Goal: Information Seeking & Learning: Find specific fact

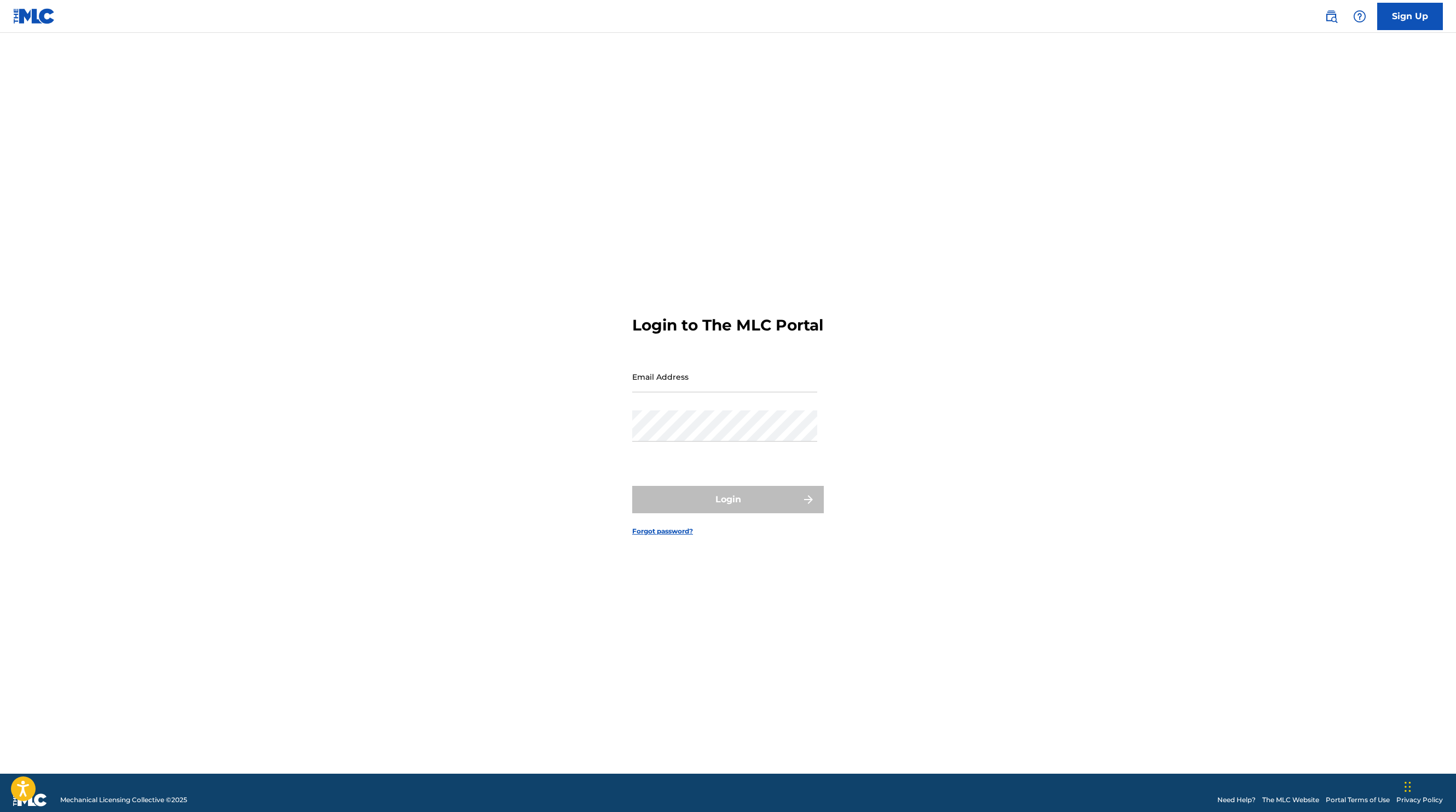
click at [670, 392] on input "Email Address" at bounding box center [724, 376] width 185 height 31
type input "[EMAIL_ADDRESS][DOMAIN_NAME]"
click at [632, 486] on button "Login" at bounding box center [728, 499] width 192 height 27
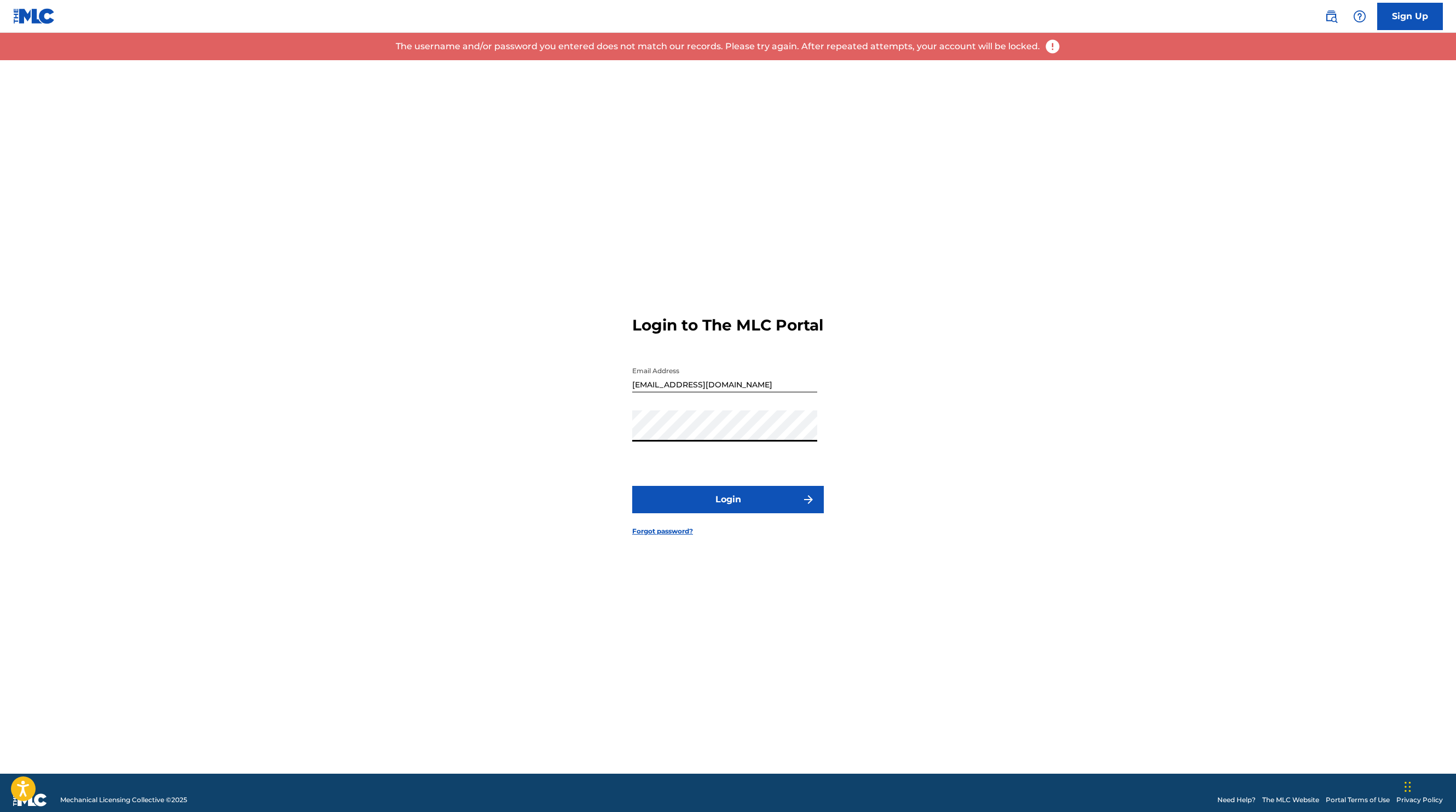
click at [717, 513] on button "Login" at bounding box center [728, 499] width 192 height 27
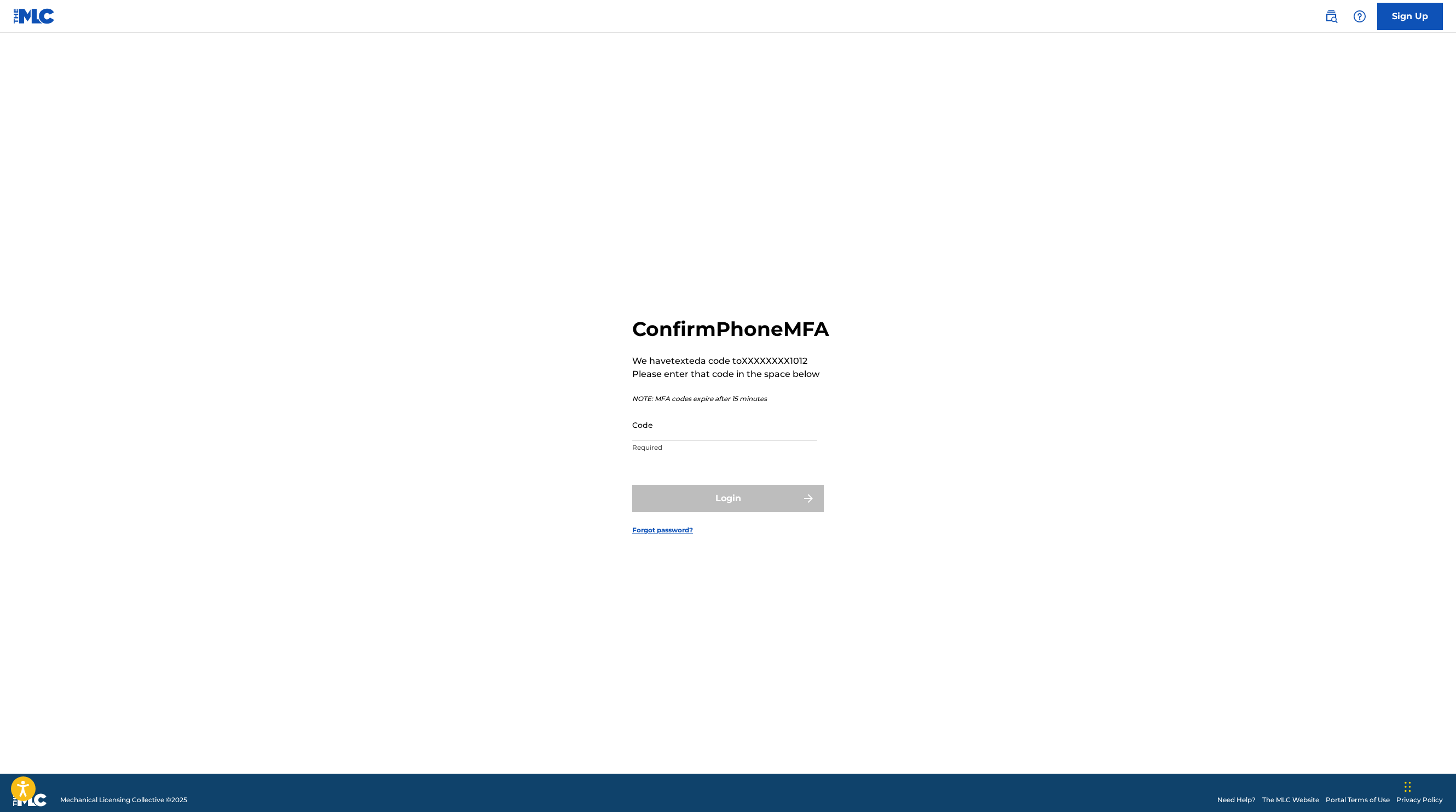
click at [675, 440] on input "Code" at bounding box center [724, 424] width 185 height 31
type input "831454"
click at [694, 512] on button "Login" at bounding box center [728, 498] width 192 height 27
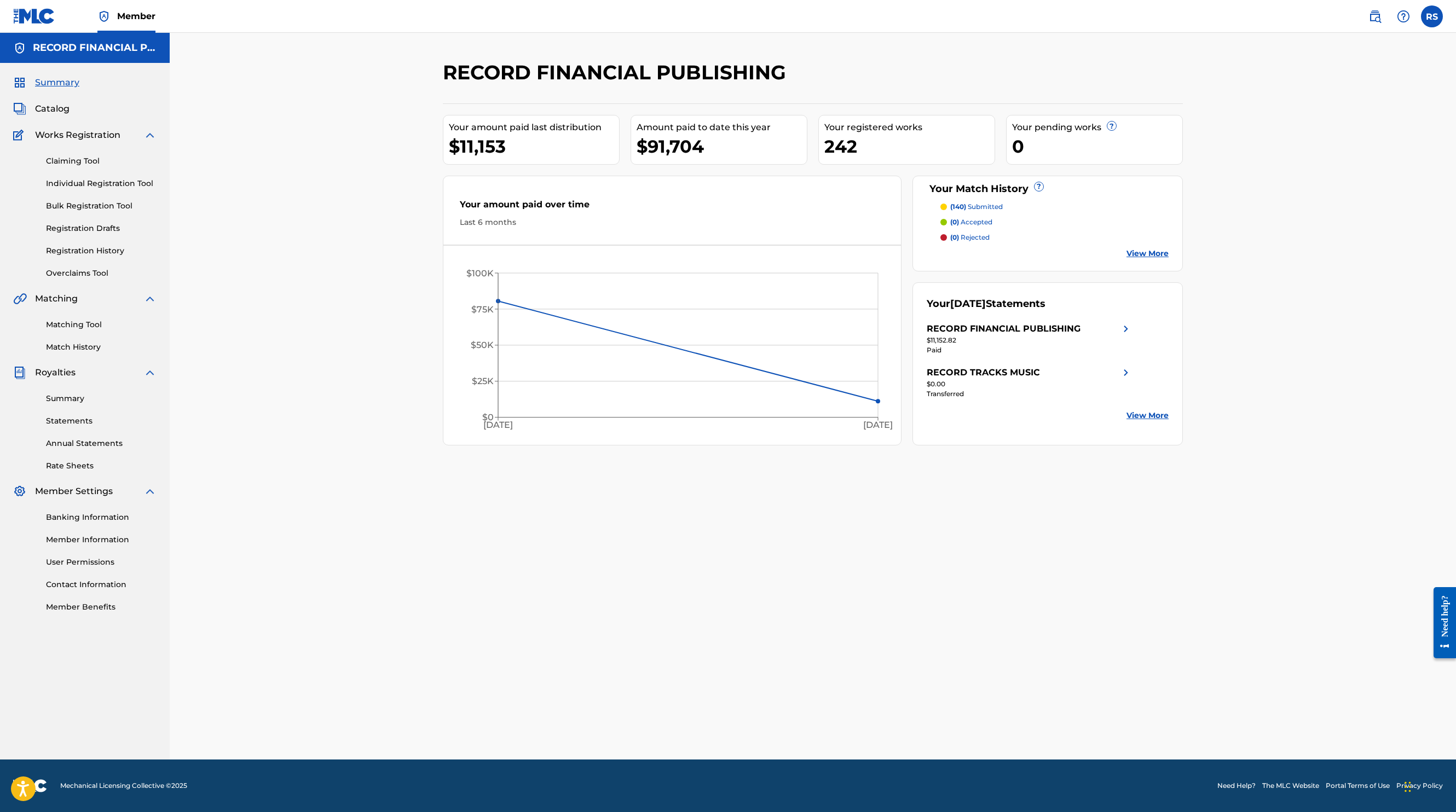
click at [55, 105] on span "Catalog" at bounding box center [52, 109] width 35 height 13
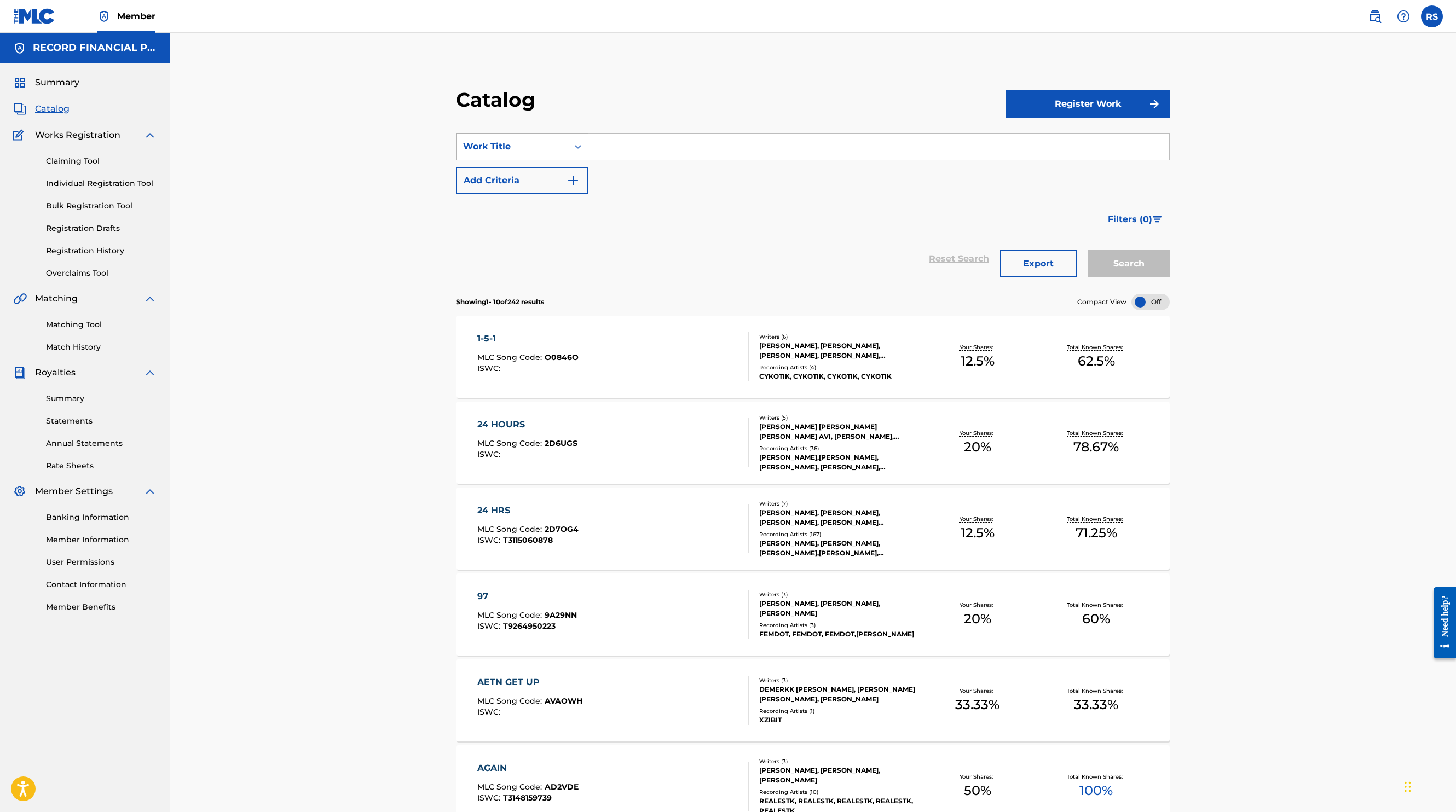
click at [547, 152] on div "Work Title" at bounding box center [513, 147] width 99 height 13
click at [528, 167] on div "Writer Name" at bounding box center [522, 173] width 132 height 27
click at [644, 147] on input "Search Form" at bounding box center [879, 146] width 581 height 26
type input "[PERSON_NAME]"
click at [1087, 250] on button "Search" at bounding box center [1128, 264] width 82 height 27
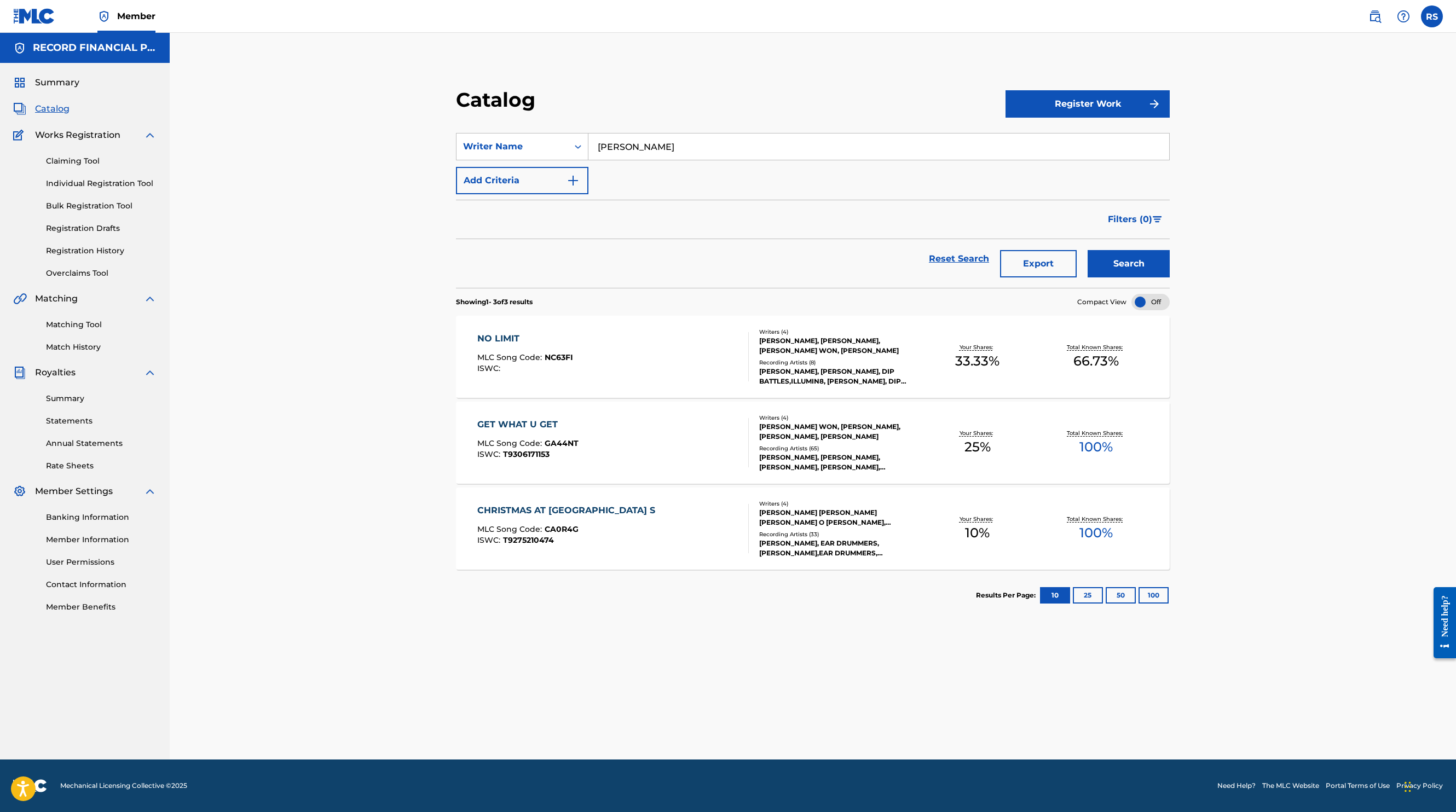
click at [642, 368] on div "NO LIMIT MLC Song Code : NC63FI ISWC :" at bounding box center [613, 357] width 272 height 49
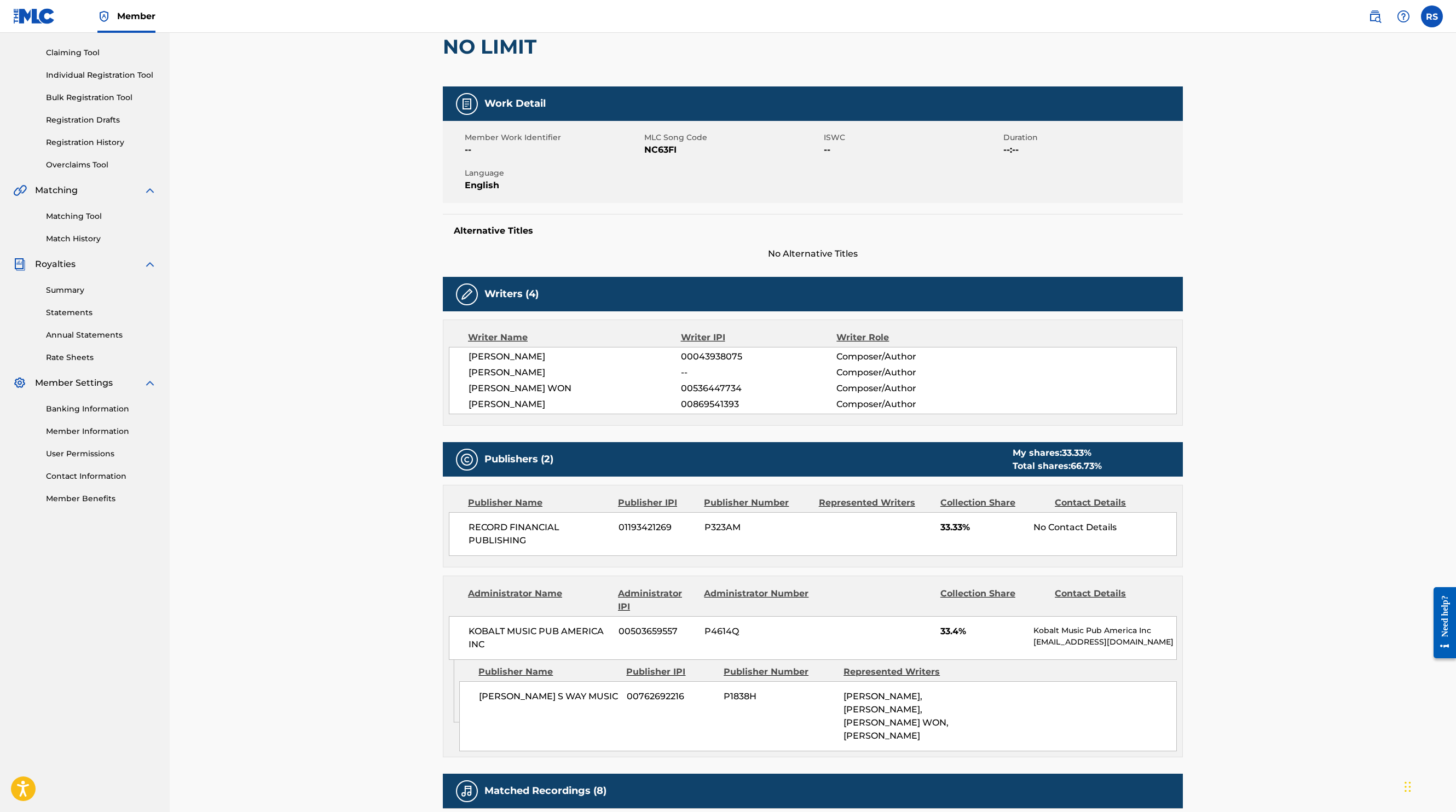
scroll to position [111, 0]
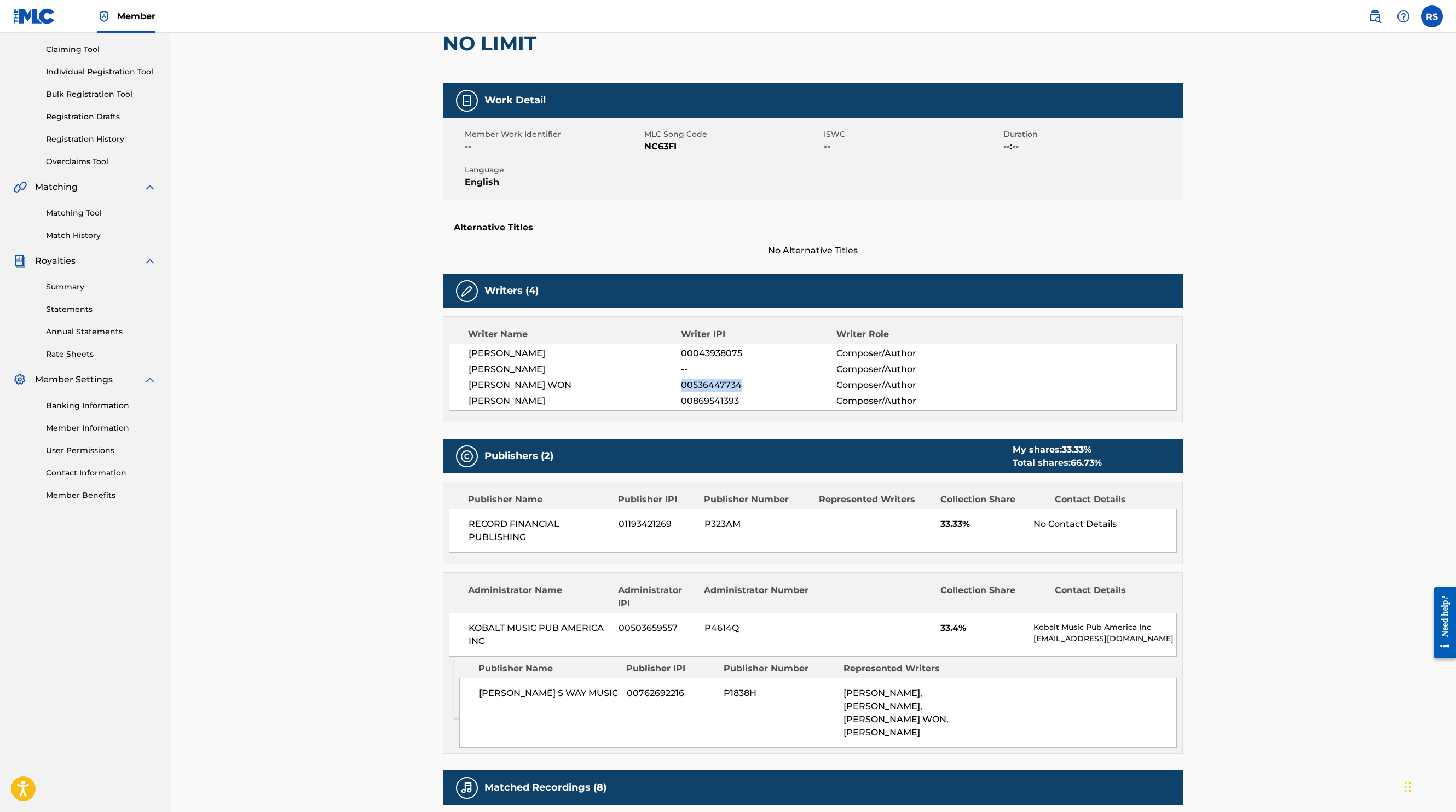
drag, startPoint x: 683, startPoint y: 385, endPoint x: 755, endPoint y: 391, distance: 72.2
click at [756, 391] on span "00536447734" at bounding box center [758, 385] width 156 height 13
copy span "00536447734"
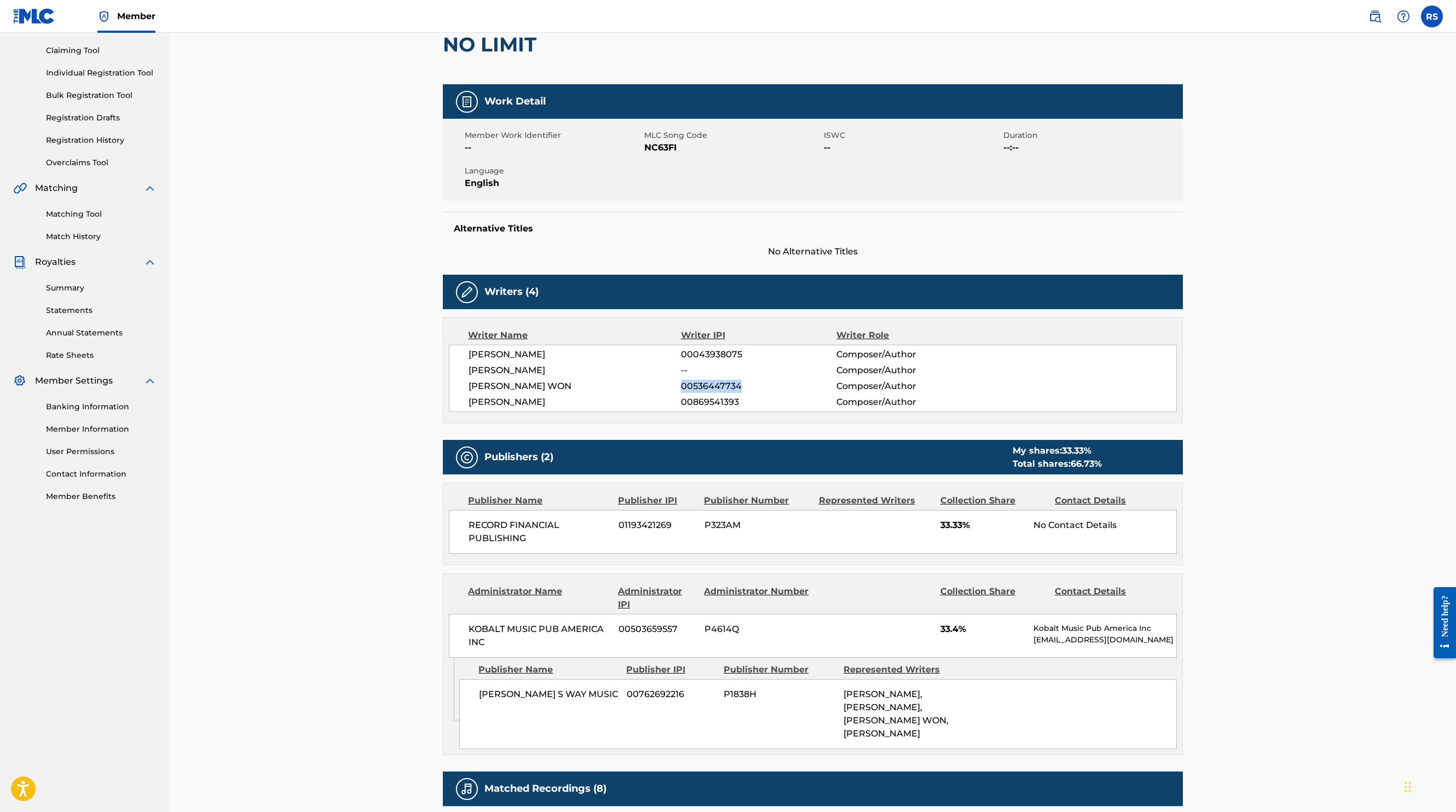
scroll to position [0, 0]
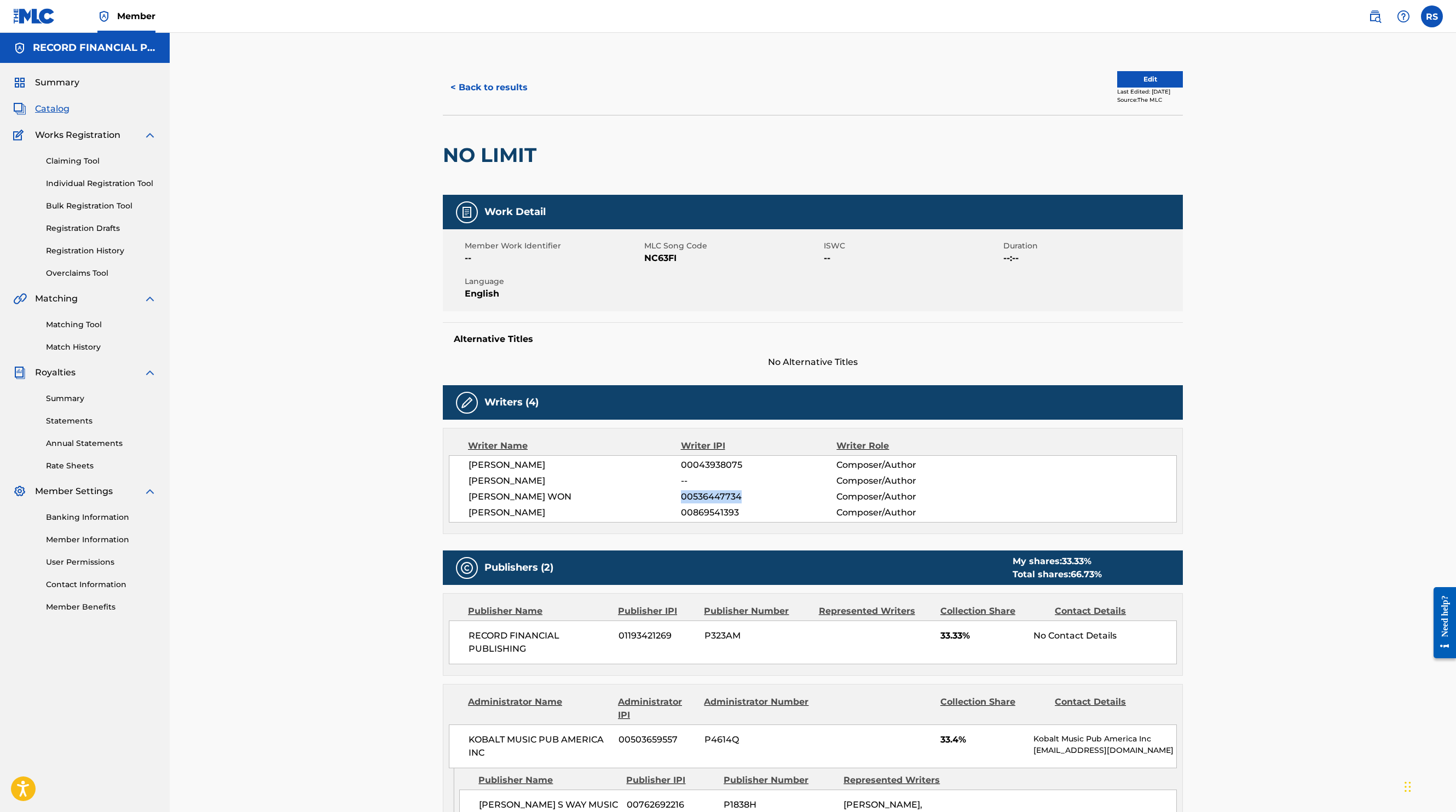
click at [512, 80] on button "< Back to results" at bounding box center [489, 87] width 93 height 27
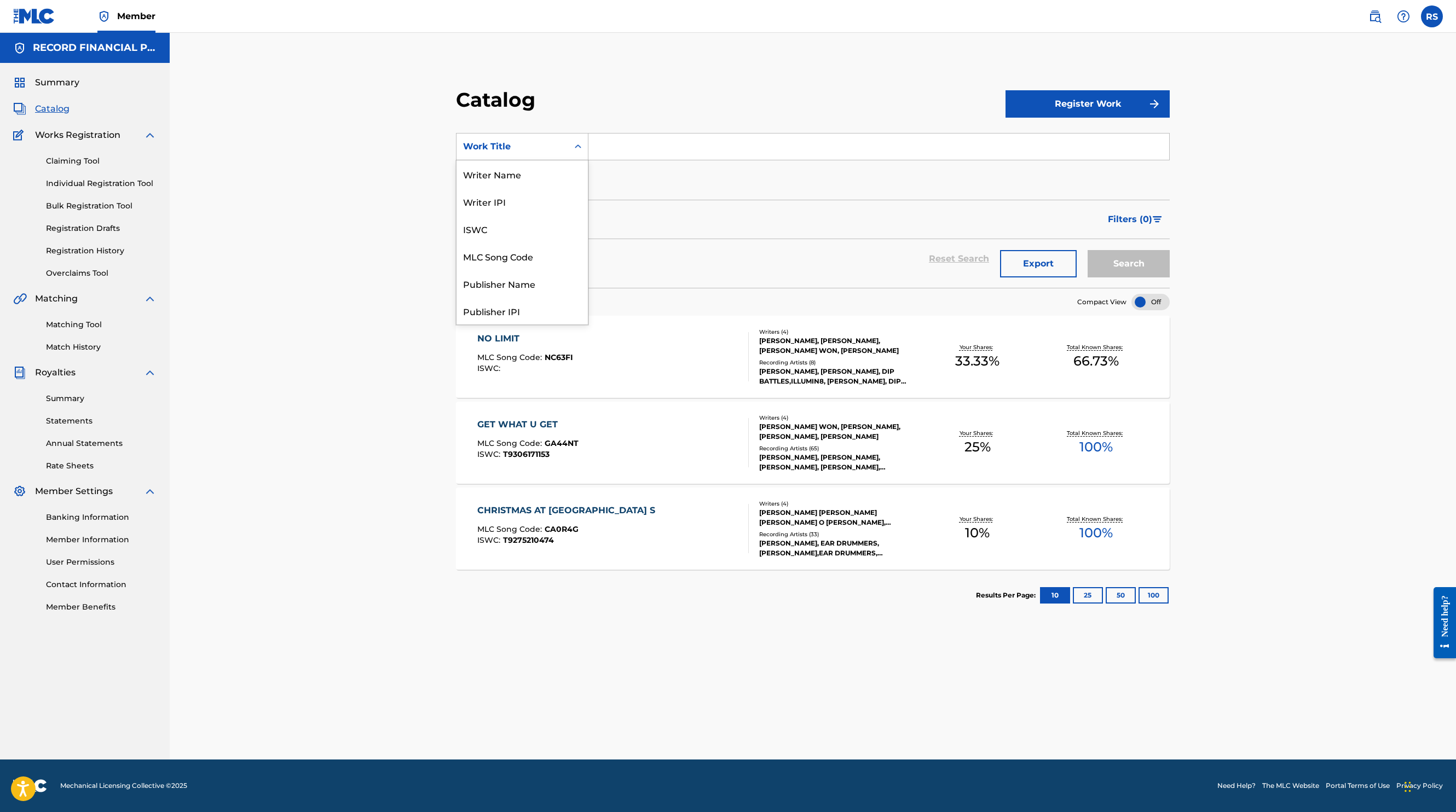
click at [553, 140] on div "Work Title" at bounding box center [513, 147] width 99 height 13
click at [537, 169] on div "Writer Name" at bounding box center [522, 173] width 132 height 27
click at [644, 144] on input "Search Form" at bounding box center [879, 146] width 581 height 26
click at [1087, 250] on button "Search" at bounding box center [1128, 264] width 82 height 27
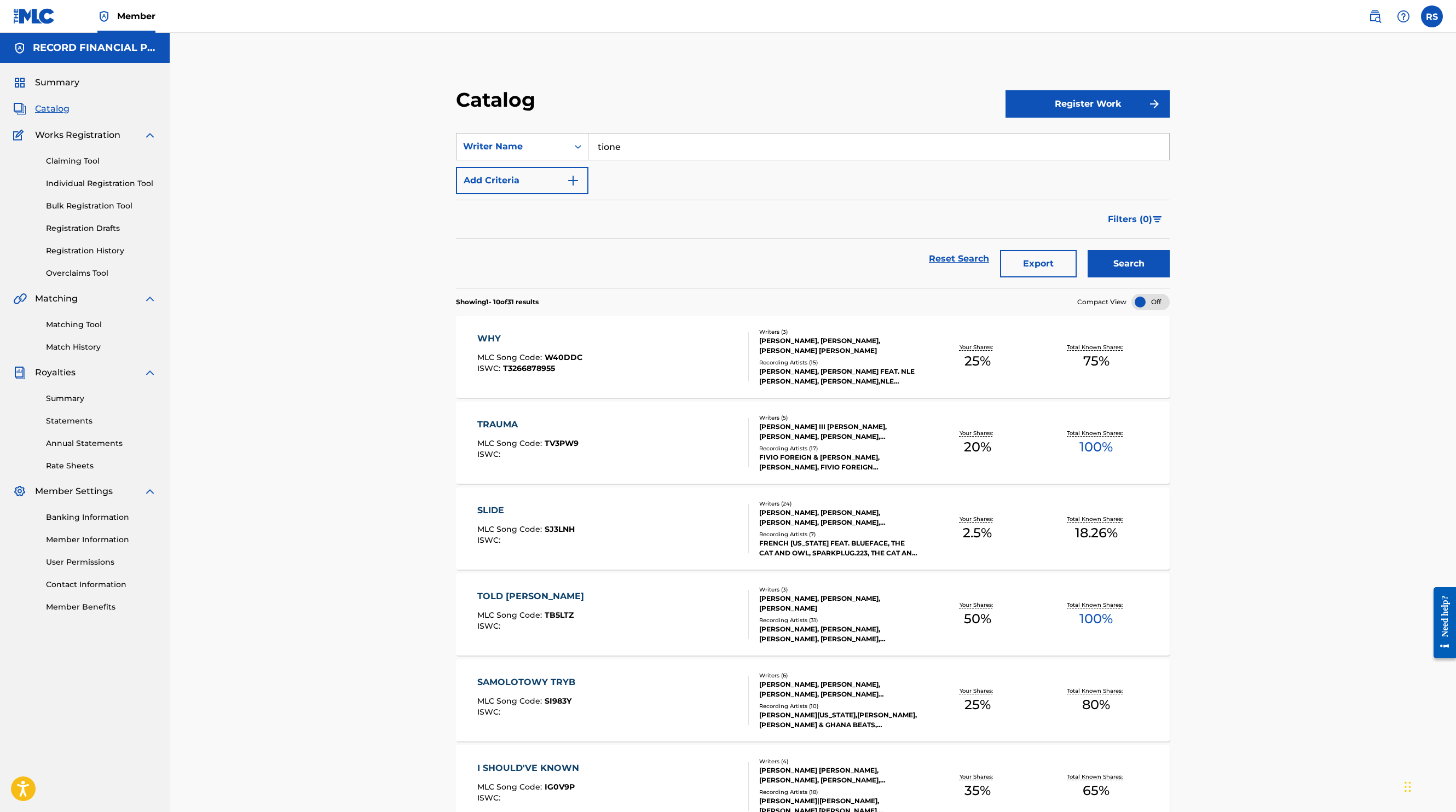
click at [666, 136] on input "tione" at bounding box center [879, 146] width 581 height 26
click at [1087, 250] on button "Search" at bounding box center [1128, 264] width 82 height 27
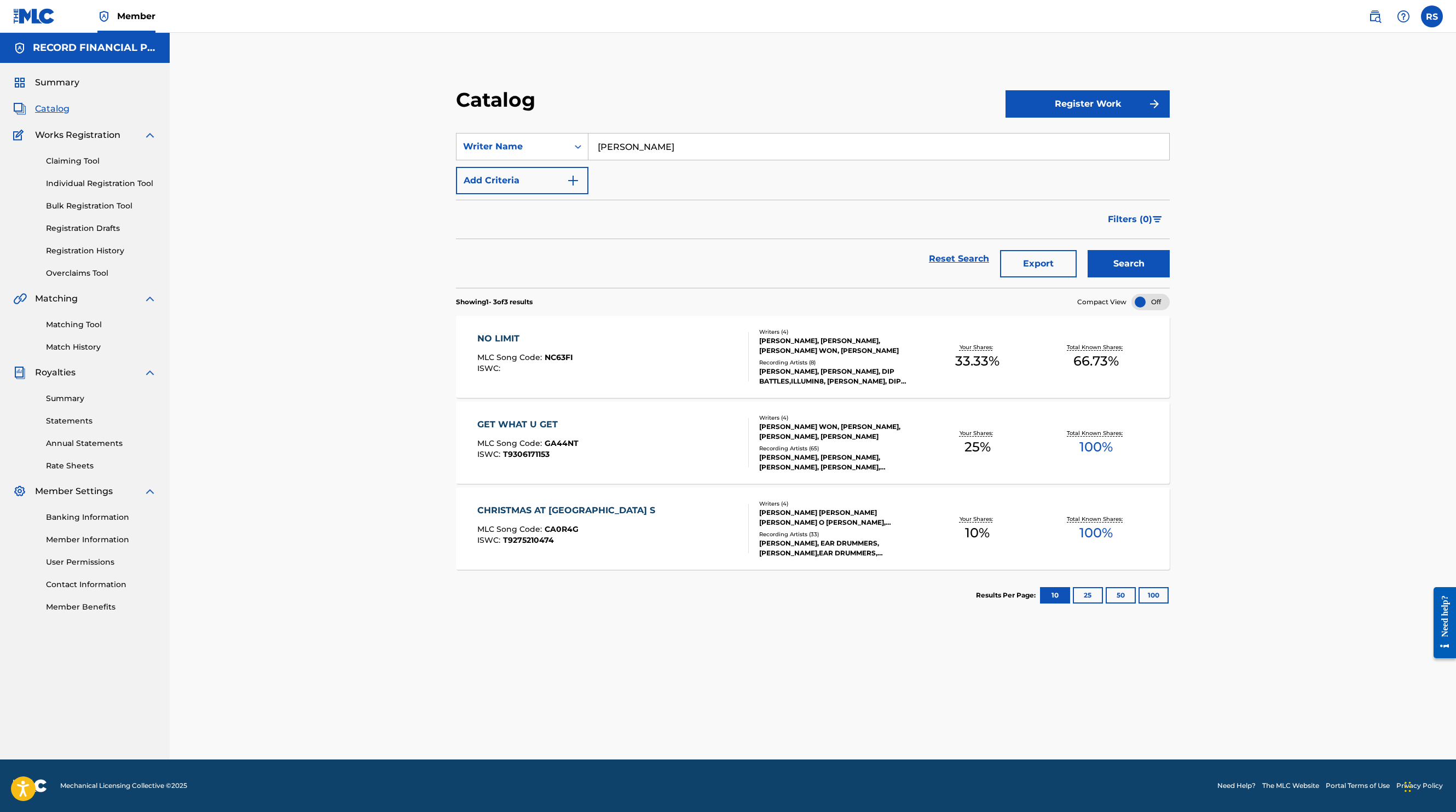
click at [800, 151] on input "[PERSON_NAME]" at bounding box center [879, 146] width 581 height 26
type input "tione"
click at [1087, 250] on button "Search" at bounding box center [1128, 264] width 82 height 27
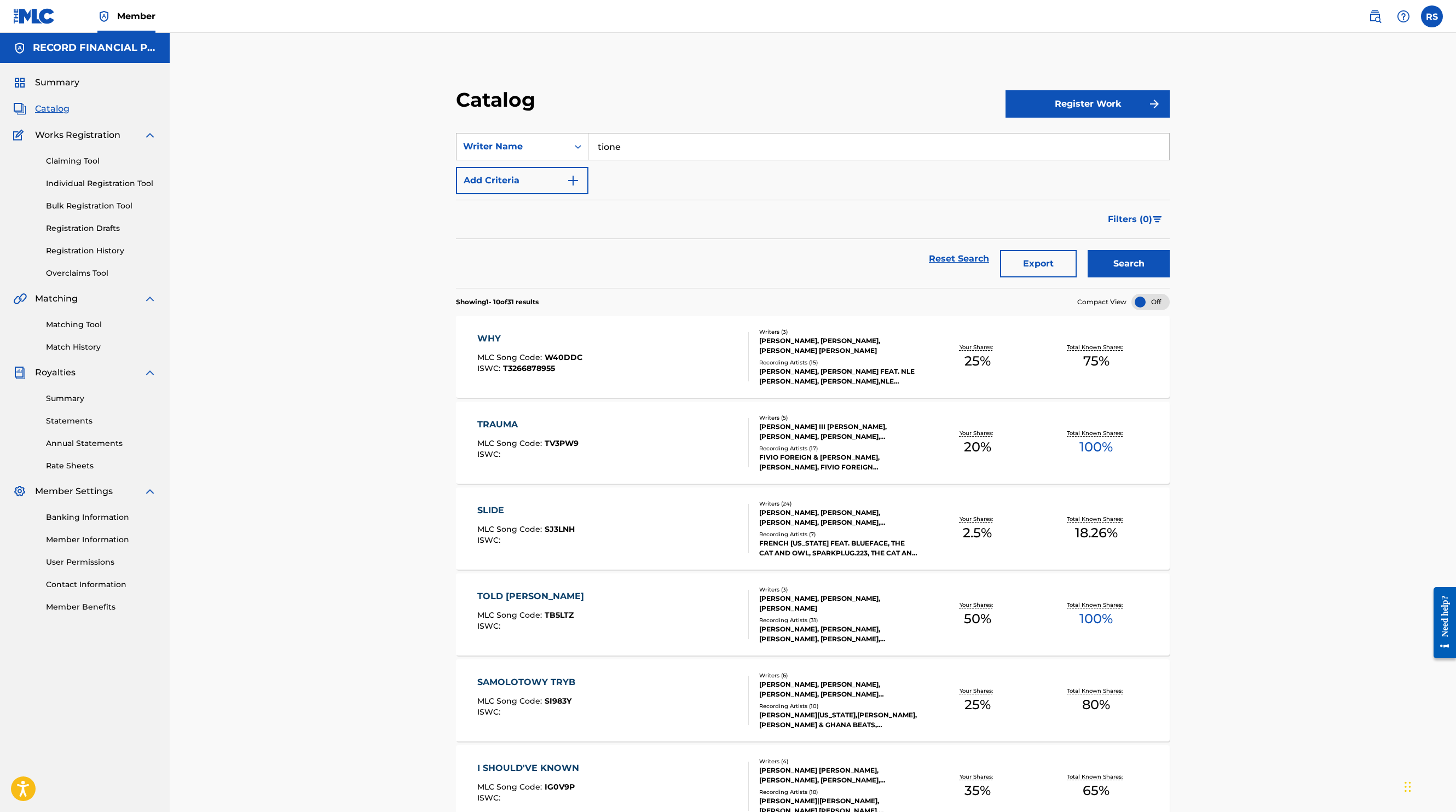
click at [566, 340] on div "WHY" at bounding box center [529, 339] width 105 height 13
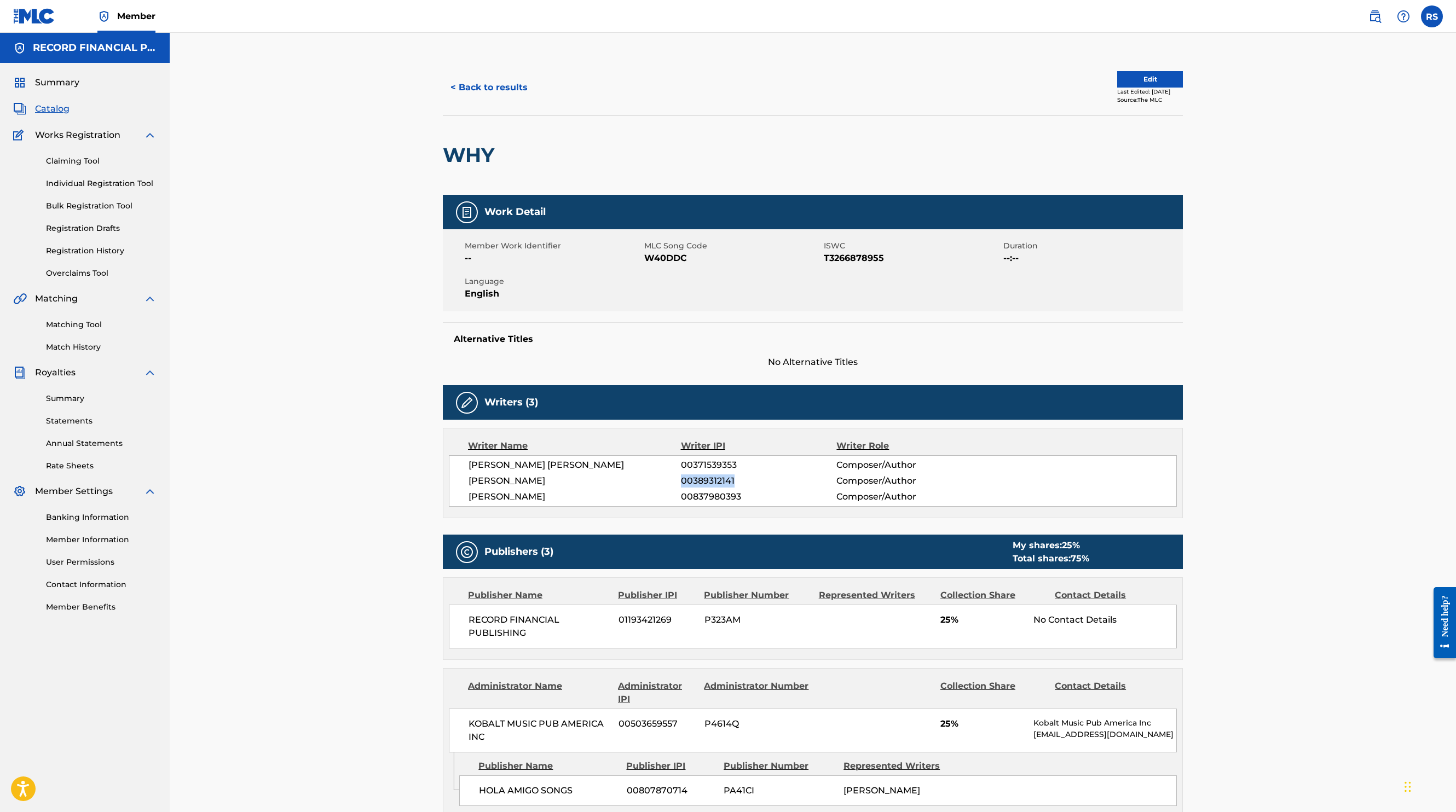
drag, startPoint x: 683, startPoint y: 485, endPoint x: 753, endPoint y: 482, distance: 70.1
click at [753, 482] on span "00389312141" at bounding box center [758, 481] width 156 height 13
copy span "00389312141"
click at [468, 85] on button "< Back to results" at bounding box center [489, 87] width 93 height 27
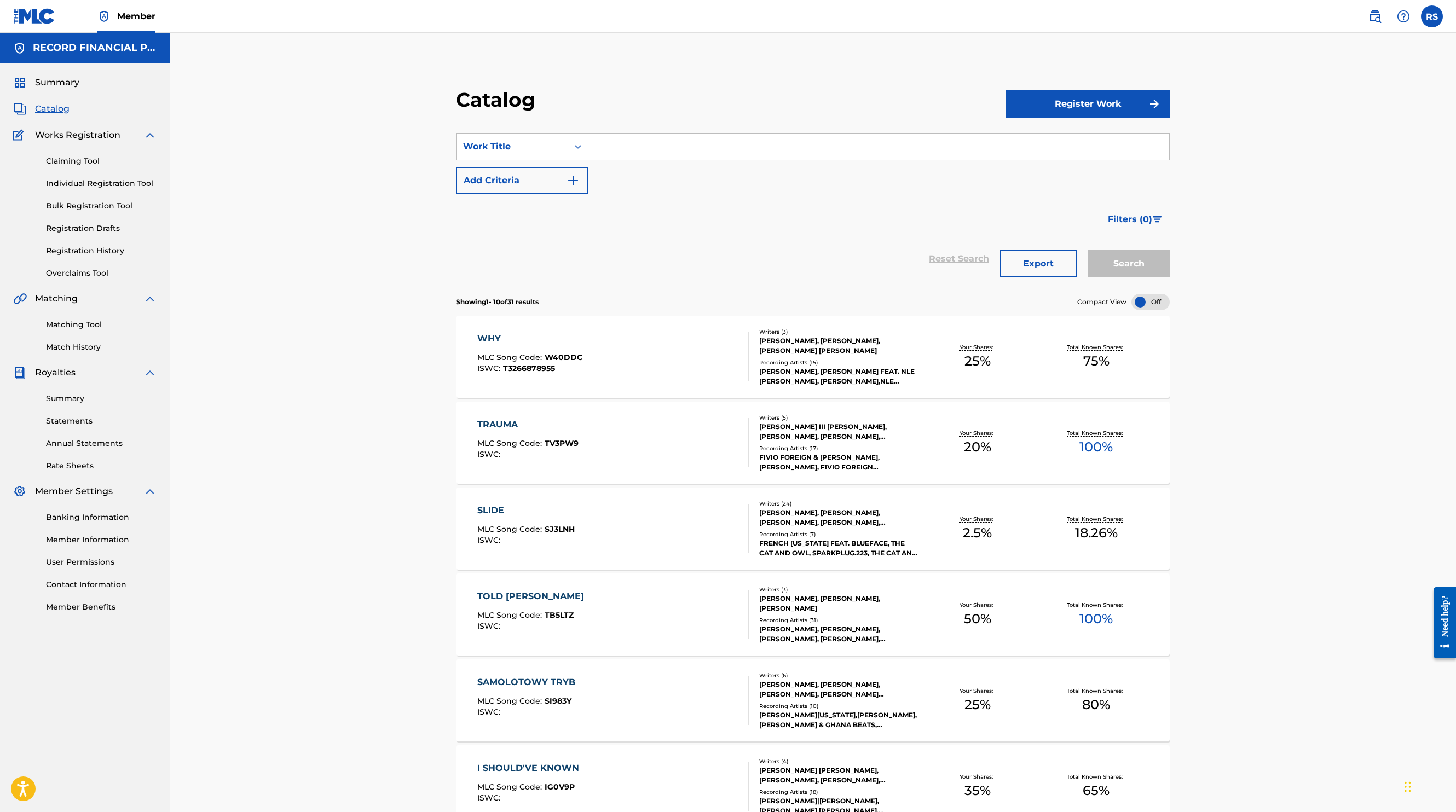
click at [566, 591] on div "TOLD [PERSON_NAME]" at bounding box center [533, 596] width 112 height 13
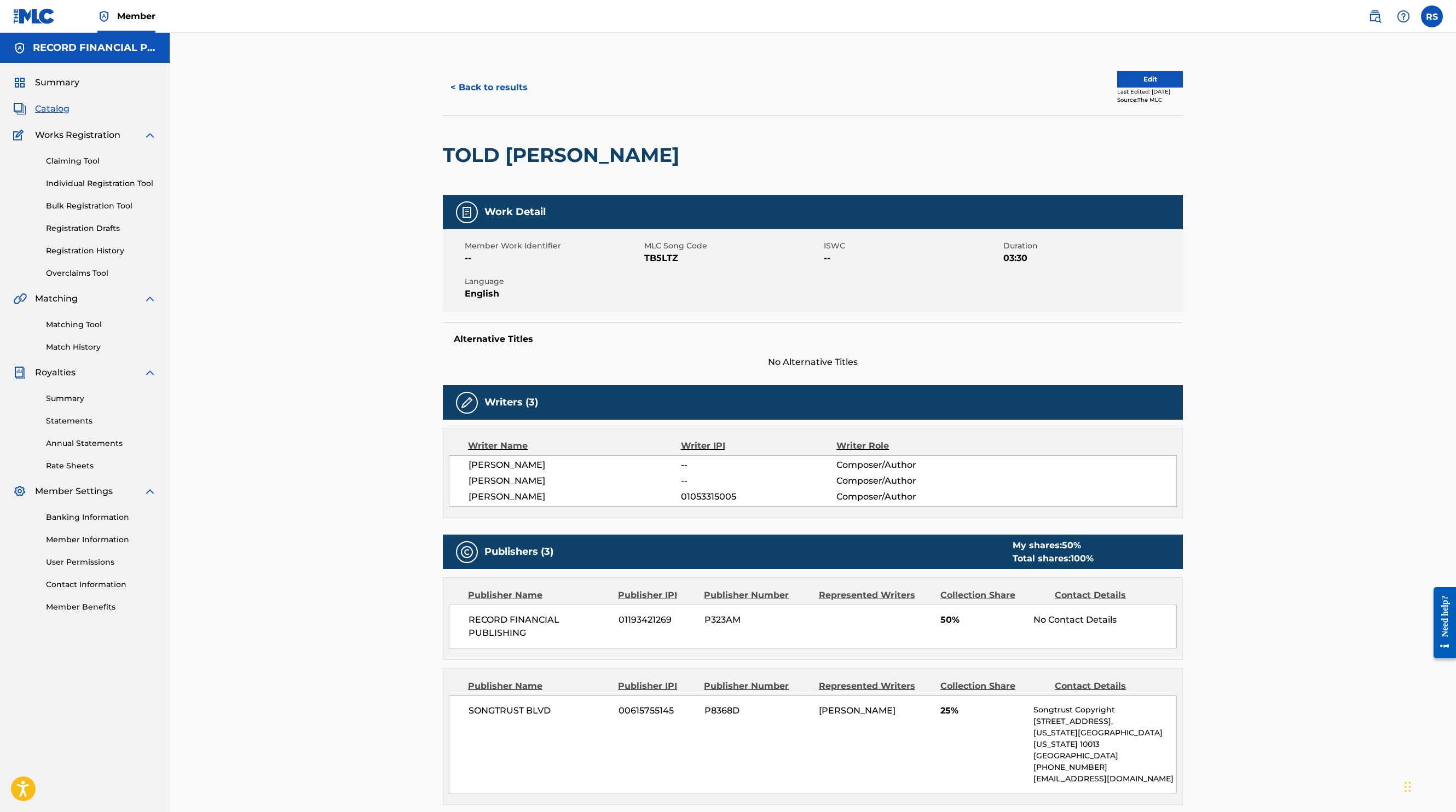
click at [485, 83] on button "< Back to results" at bounding box center [489, 87] width 93 height 27
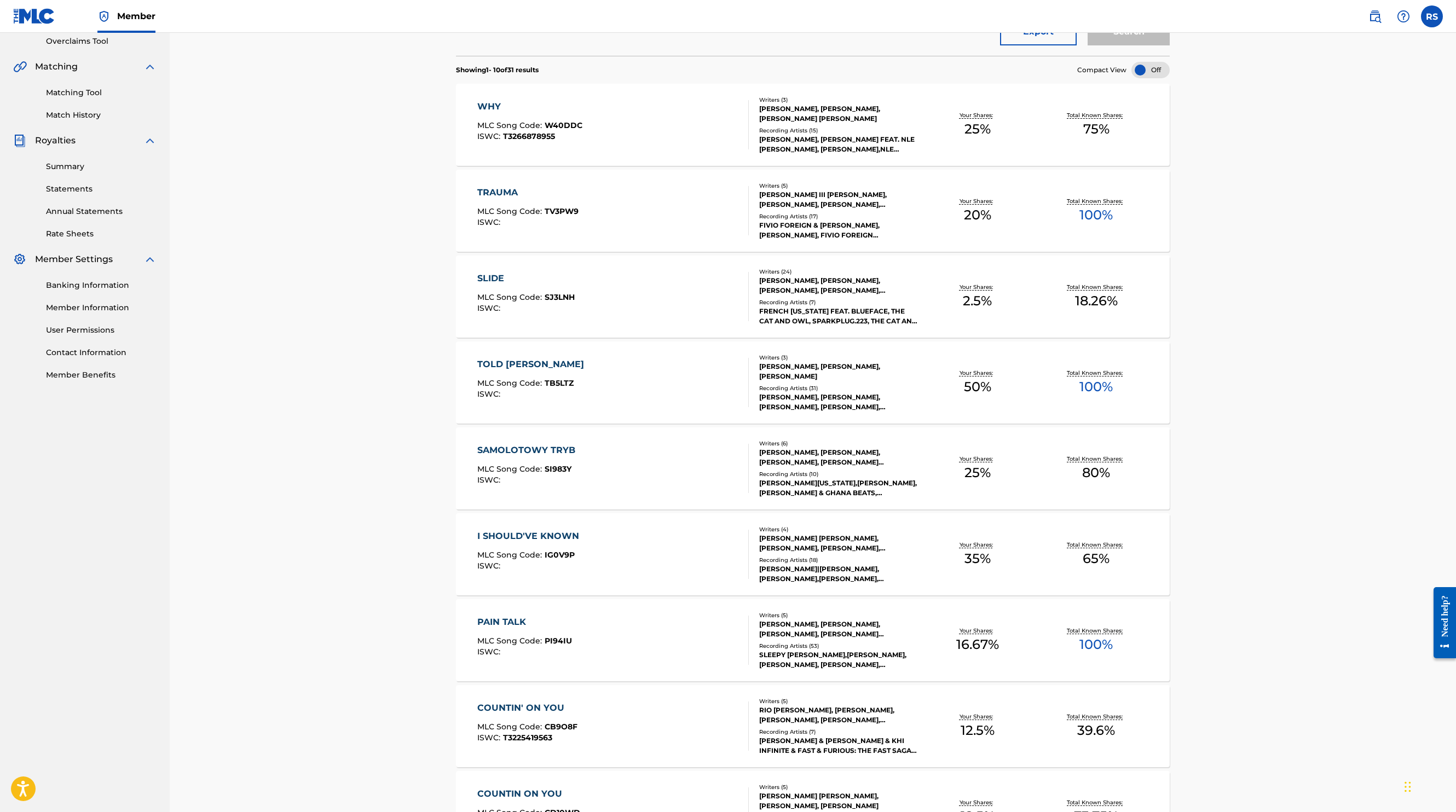
scroll to position [470, 0]
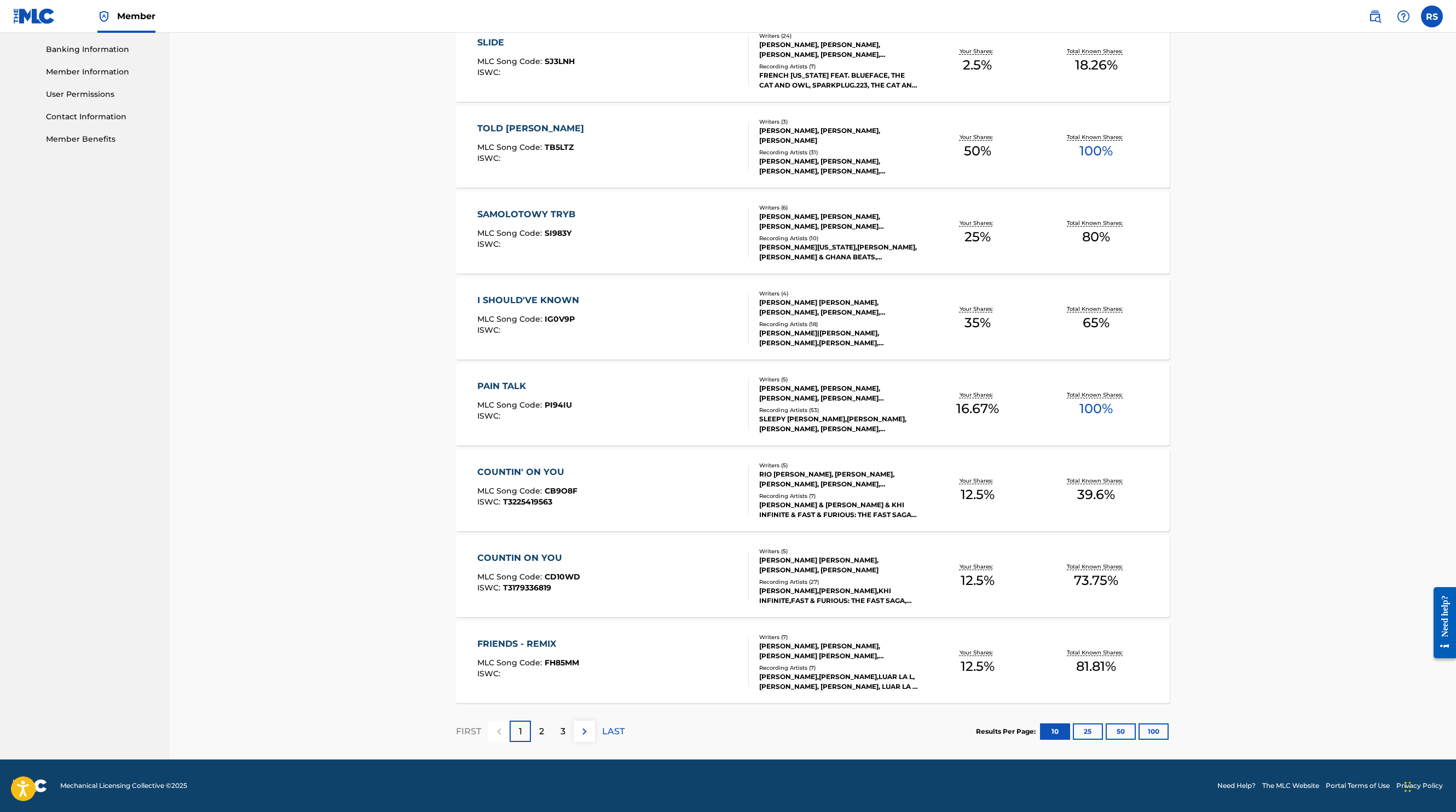
click at [522, 480] on div "COUNTIN' ON YOU MLC Song Code : CB9O8F ISWC : T3225419563" at bounding box center [527, 490] width 100 height 49
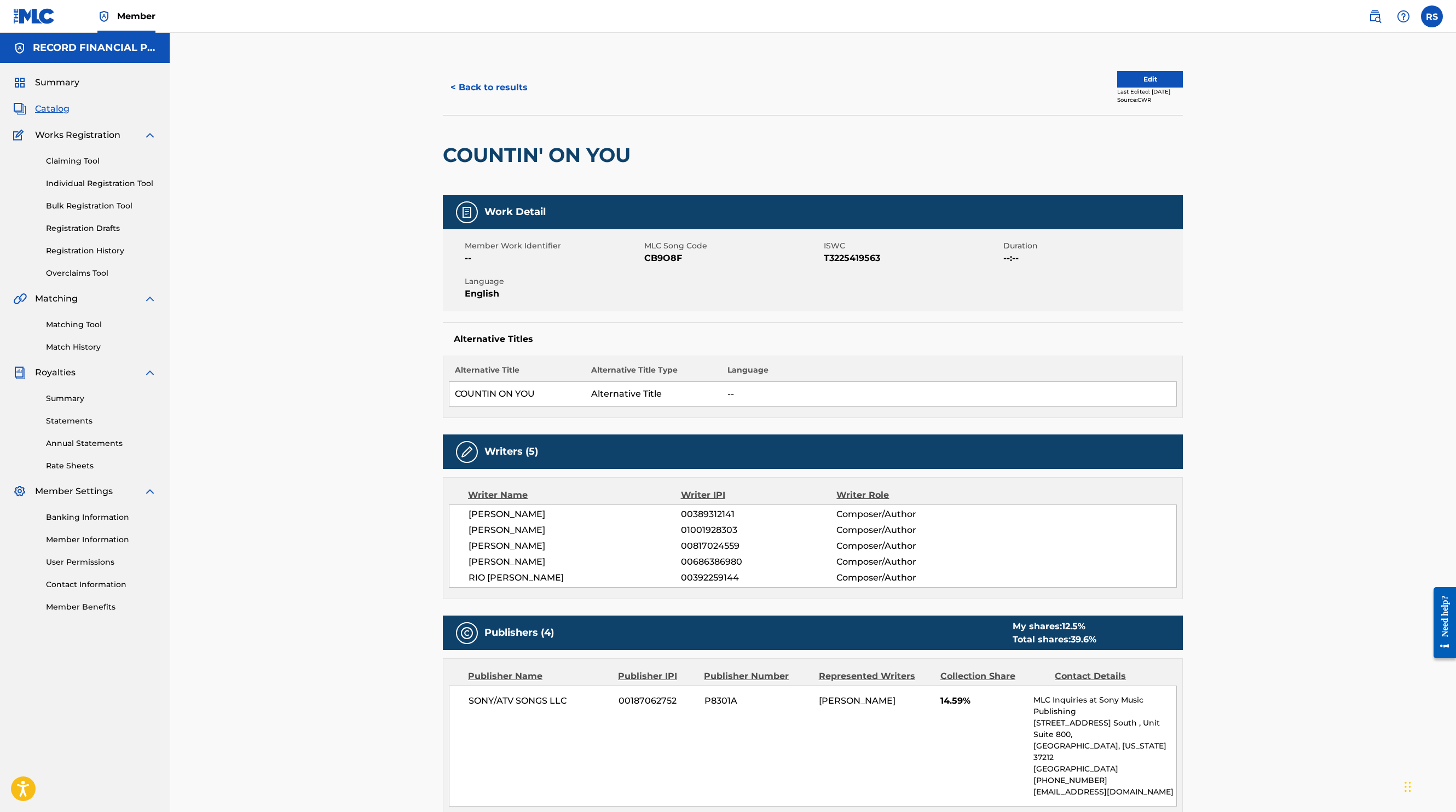
click at [509, 88] on button "< Back to results" at bounding box center [489, 87] width 93 height 27
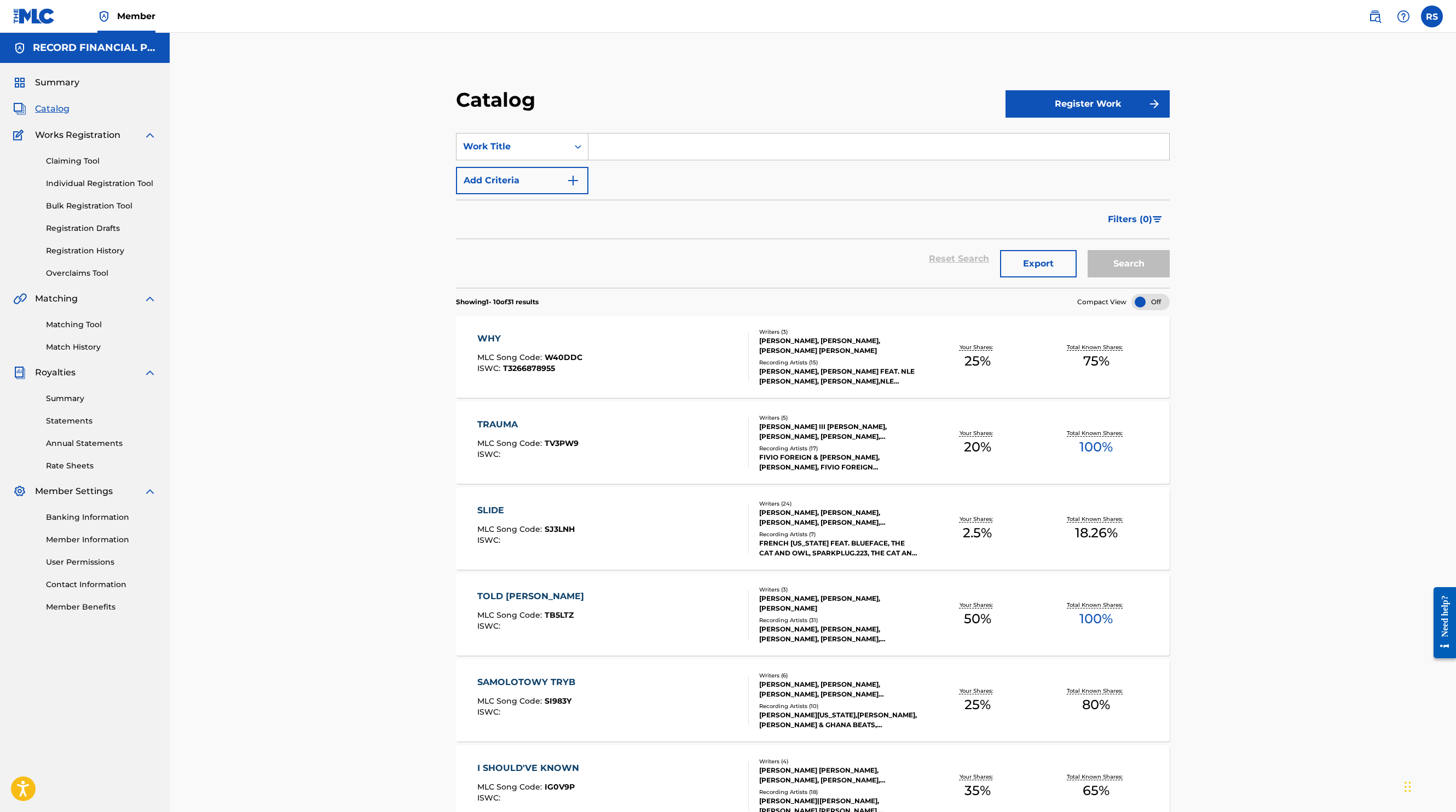
click at [670, 151] on input "Search Form" at bounding box center [879, 146] width 581 height 26
click at [527, 144] on div "Work Title" at bounding box center [513, 147] width 99 height 13
click at [517, 176] on div "Writer Name" at bounding box center [522, 173] width 132 height 27
click at [656, 145] on input "Search Form" at bounding box center [879, 146] width 581 height 26
type input "[PERSON_NAME]"
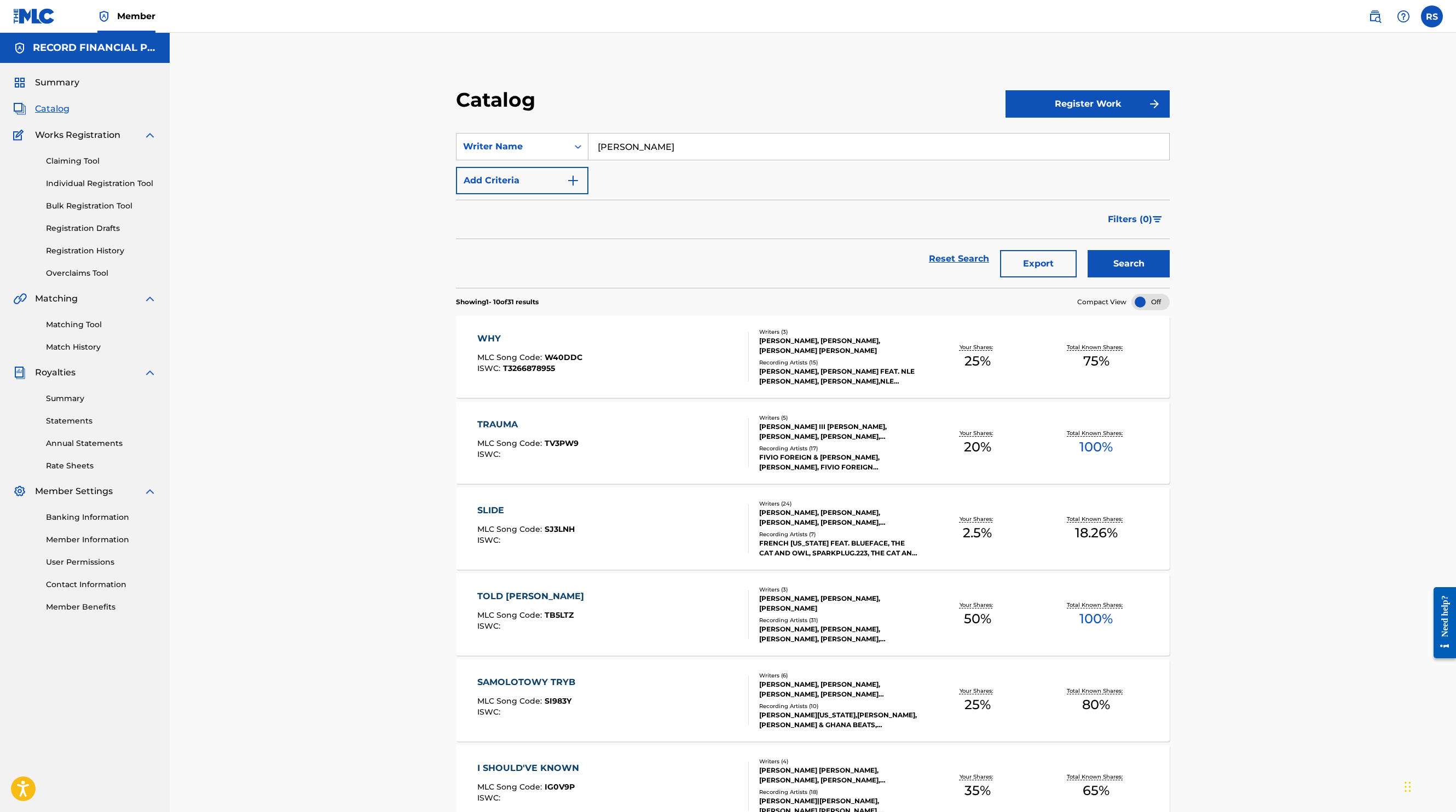
click at [1087, 250] on button "Search" at bounding box center [1128, 264] width 82 height 27
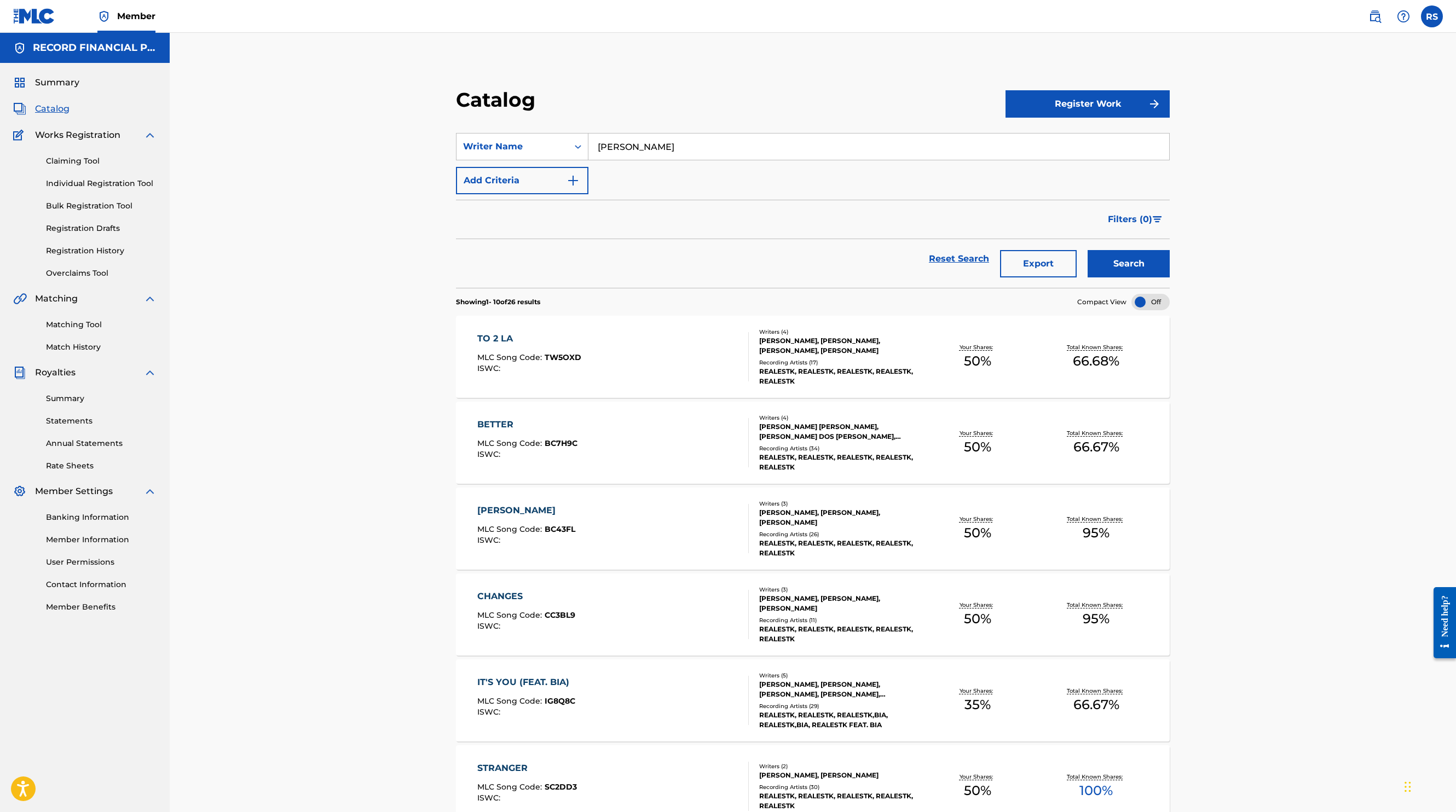
click at [586, 361] on div "TO 2 LA MLC Song Code : TW5OXD ISWC :" at bounding box center [613, 357] width 272 height 49
click at [732, 138] on input "Search Form" at bounding box center [879, 146] width 581 height 26
click at [557, 141] on div "Work Title" at bounding box center [513, 147] width 99 height 13
click at [534, 176] on div "Writer Name" at bounding box center [522, 173] width 132 height 27
click at [646, 146] on input "Search Form" at bounding box center [879, 146] width 581 height 26
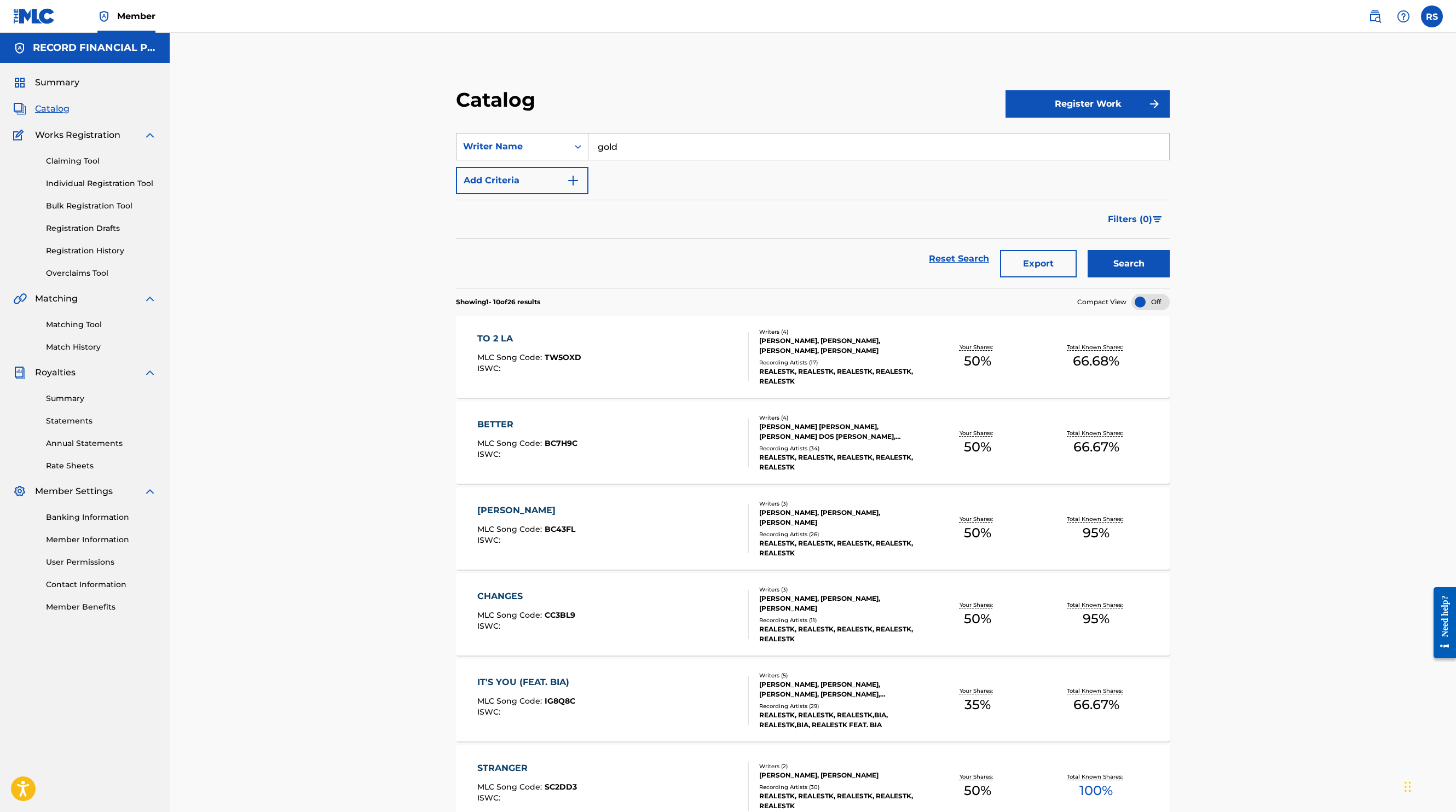
click at [1087, 250] on button "Search" at bounding box center [1128, 264] width 82 height 27
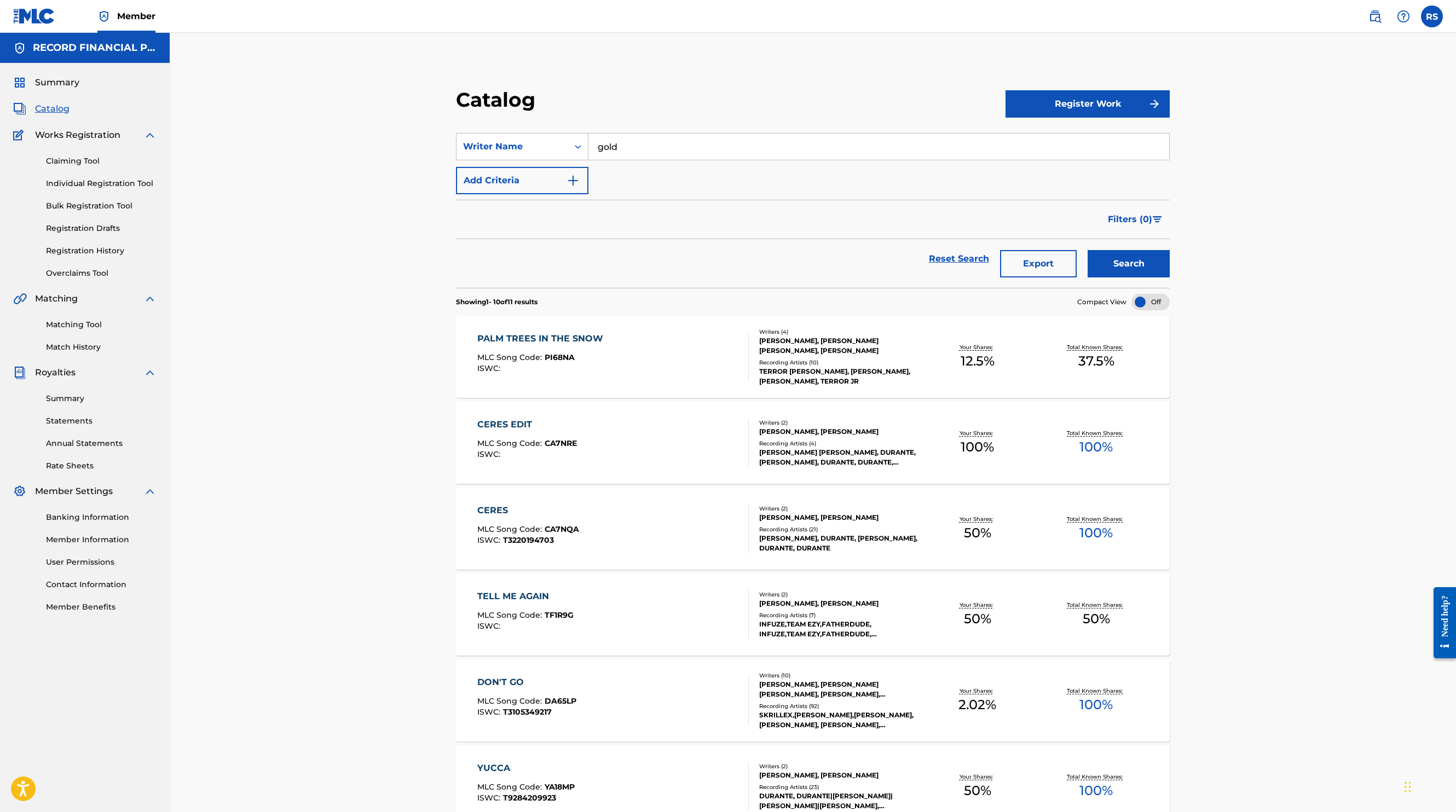
click at [652, 86] on div "Catalog Register Work SearchWithCriteria1c143256-933a-43ae-8478-d30971cb375e Wr…" at bounding box center [813, 643] width 766 height 1167
click at [624, 145] on input "gold" at bounding box center [879, 146] width 581 height 26
type input "[PERSON_NAME]"
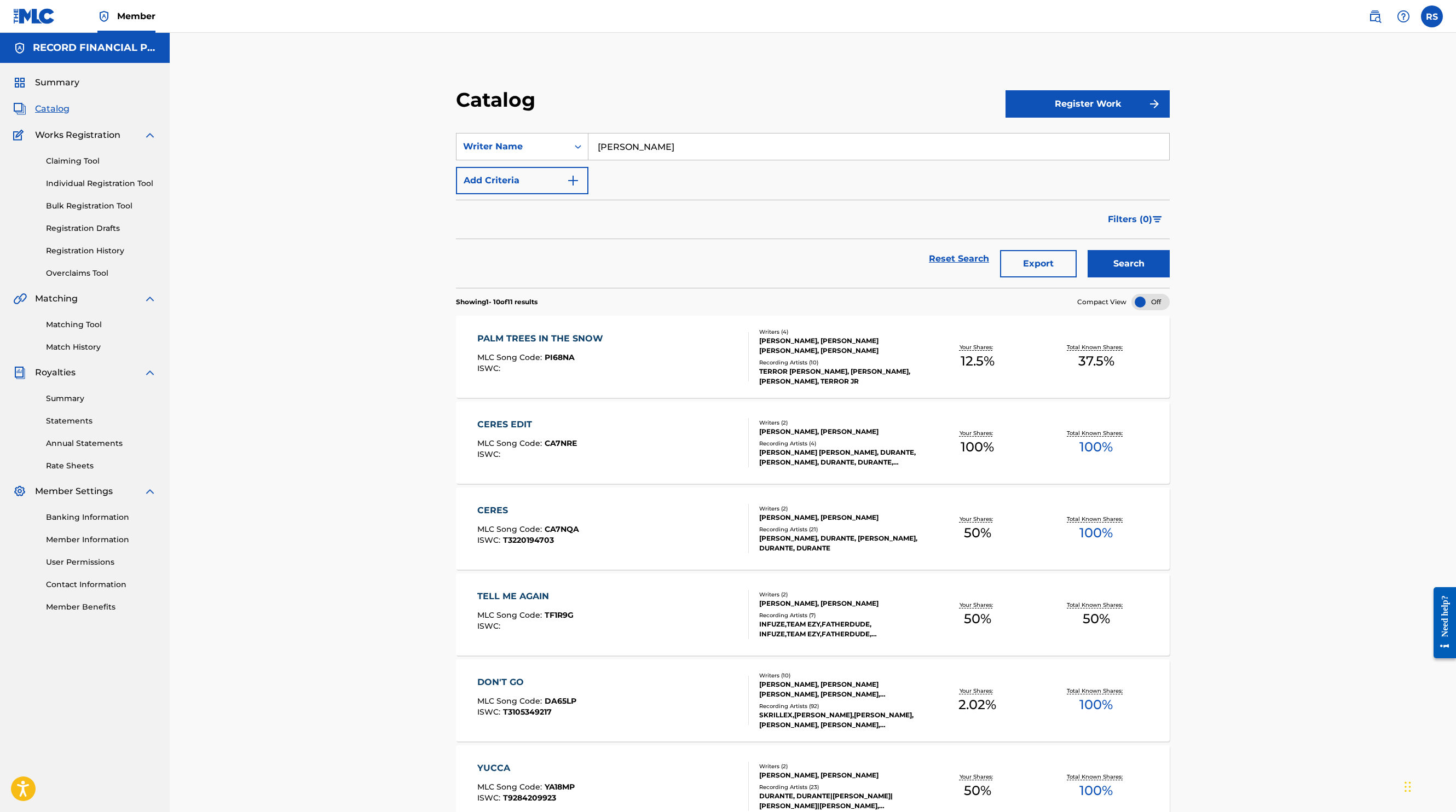
click at [1087, 250] on button "Search" at bounding box center [1128, 264] width 82 height 27
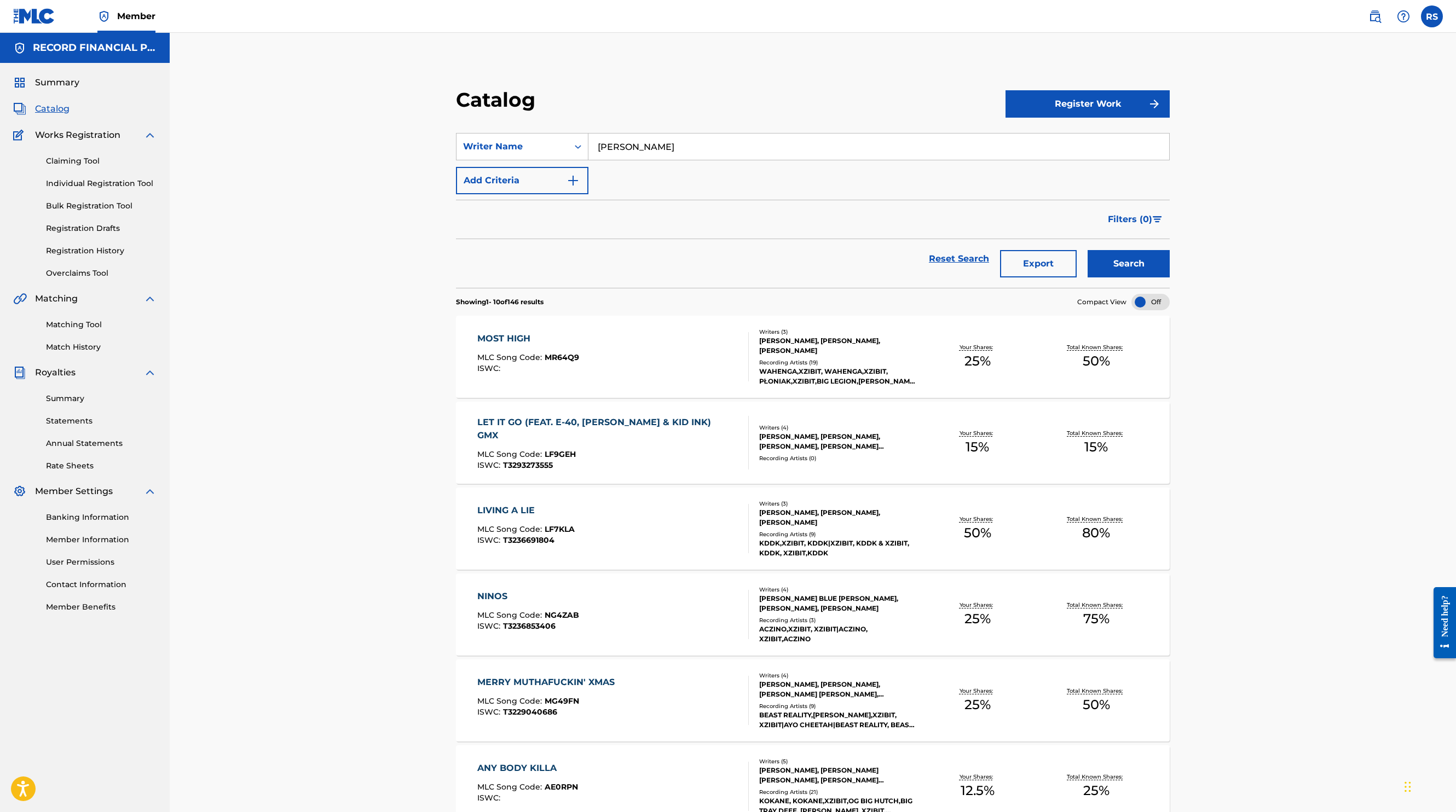
click at [745, 71] on div "Catalog Register Work SearchWithCriteria1c143256-933a-43ae-8478-d30971cb375e Wr…" at bounding box center [813, 643] width 766 height 1167
click at [85, 249] on link "Registration History" at bounding box center [101, 250] width 111 height 11
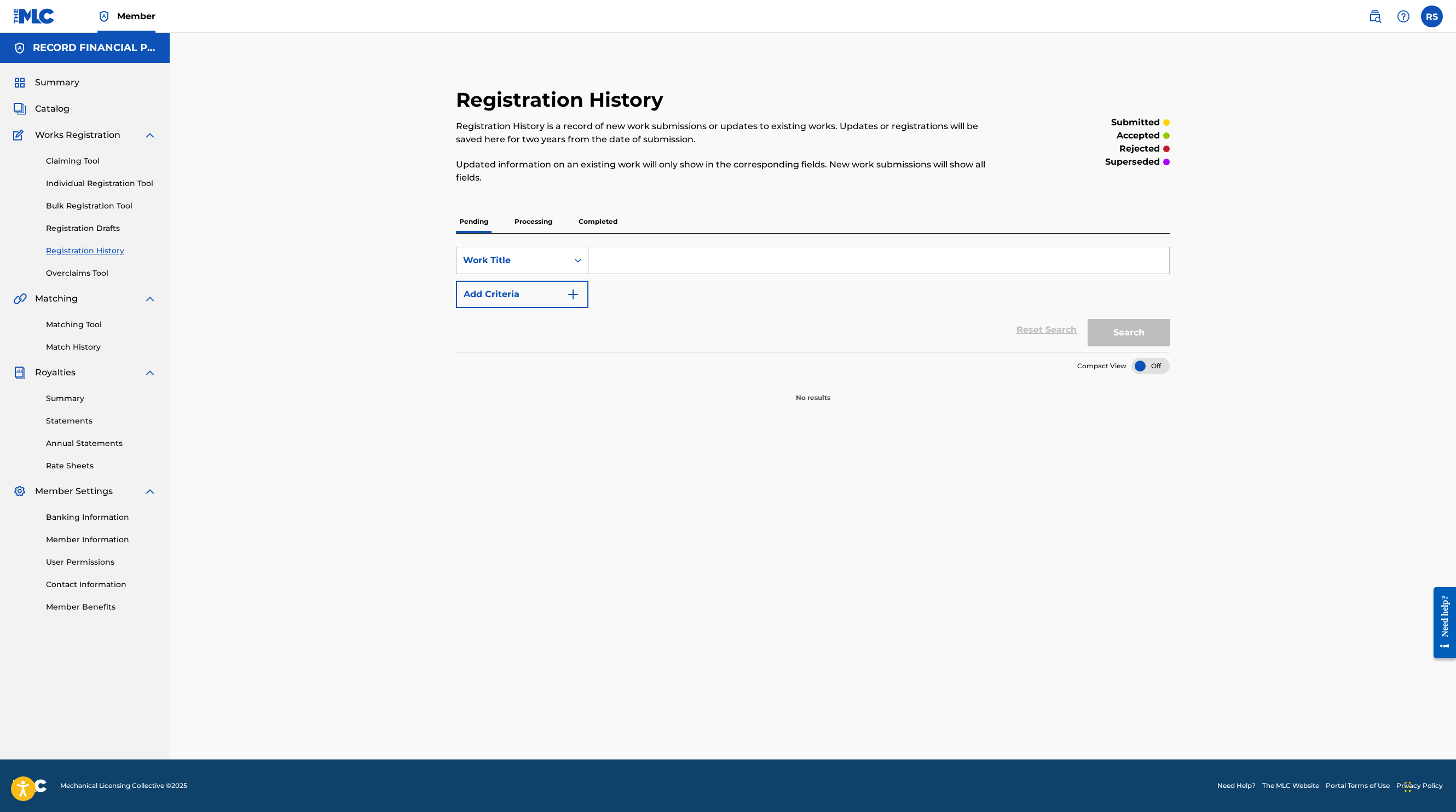
click at [534, 224] on p "Processing" at bounding box center [533, 222] width 44 height 23
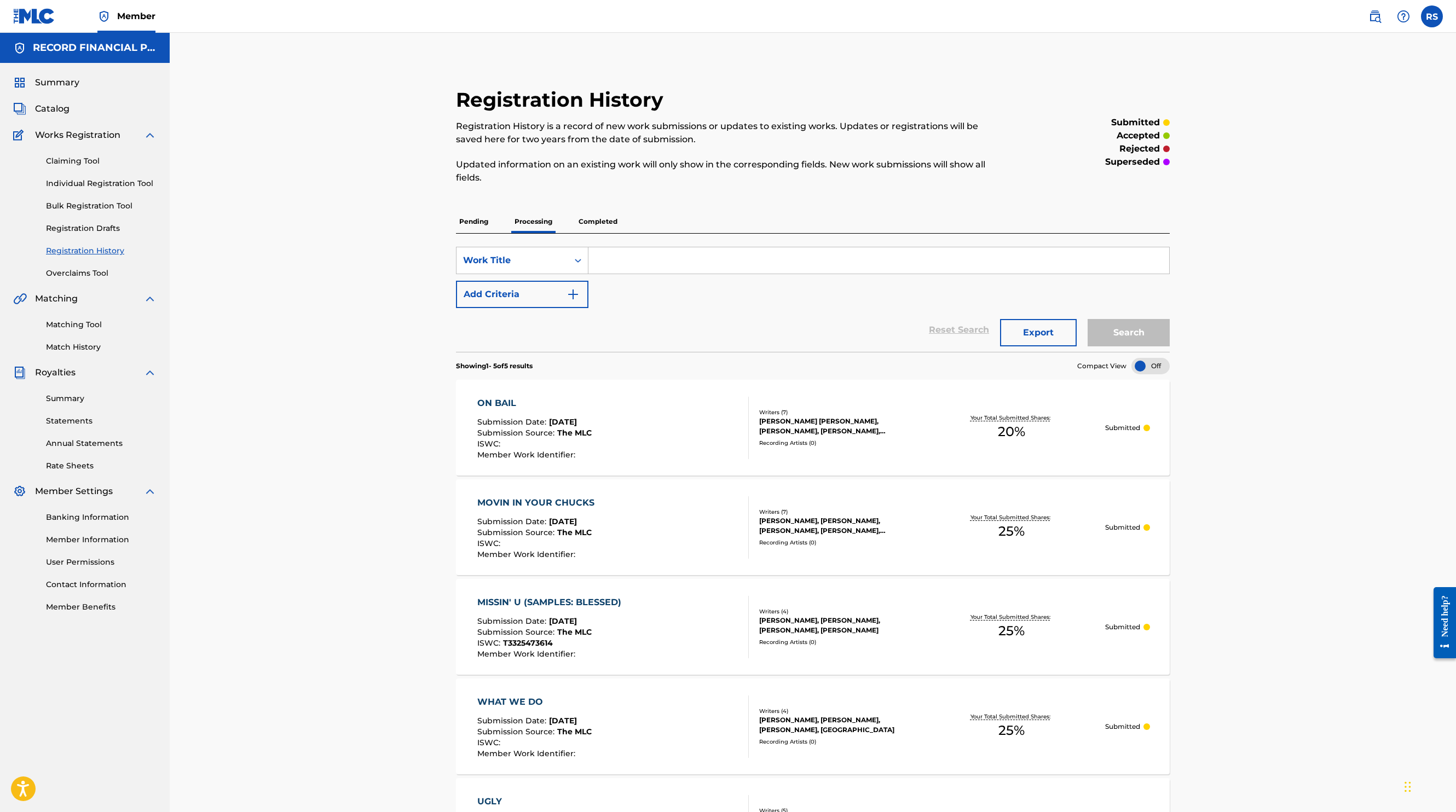
click at [589, 215] on p "Completed" at bounding box center [598, 222] width 45 height 23
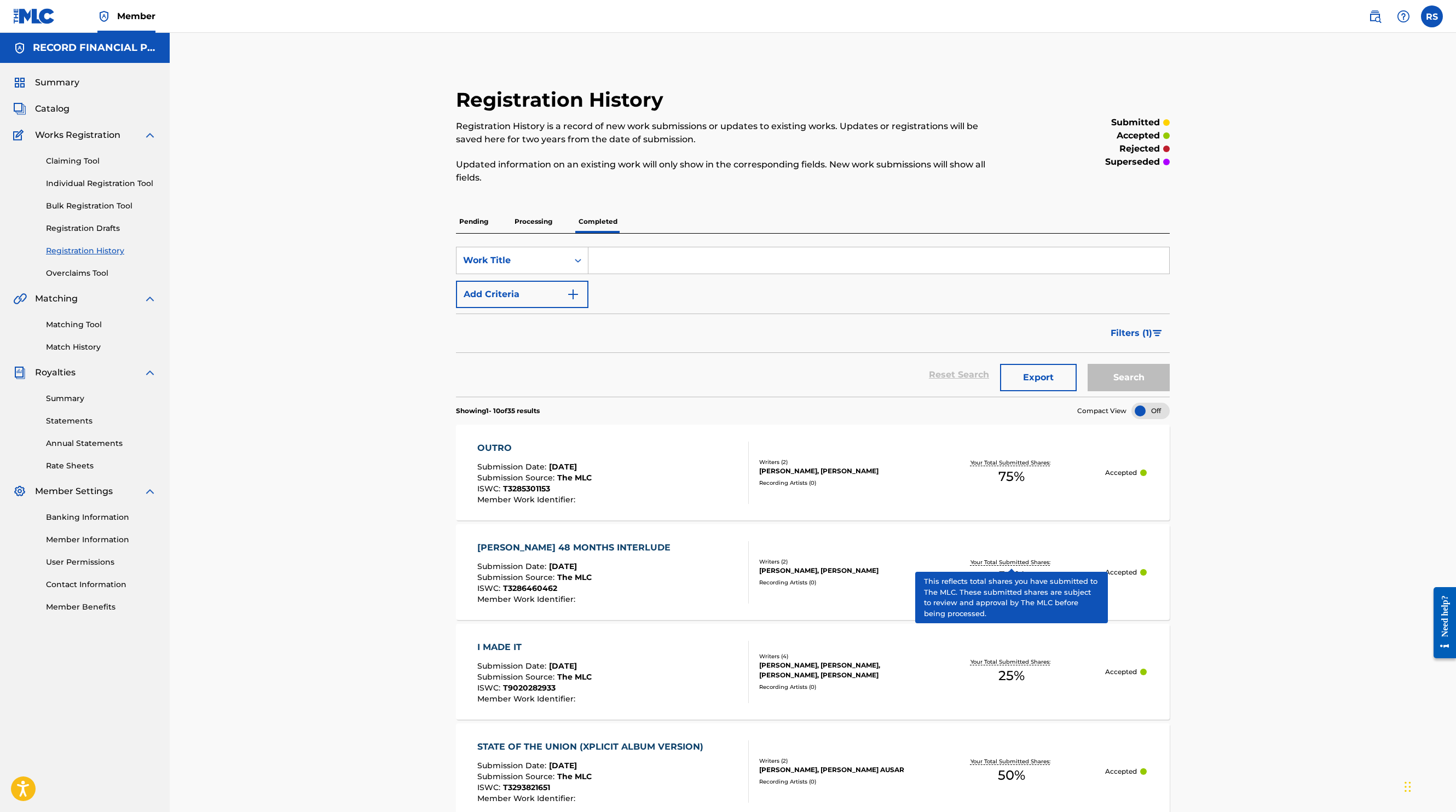
scroll to position [733, 0]
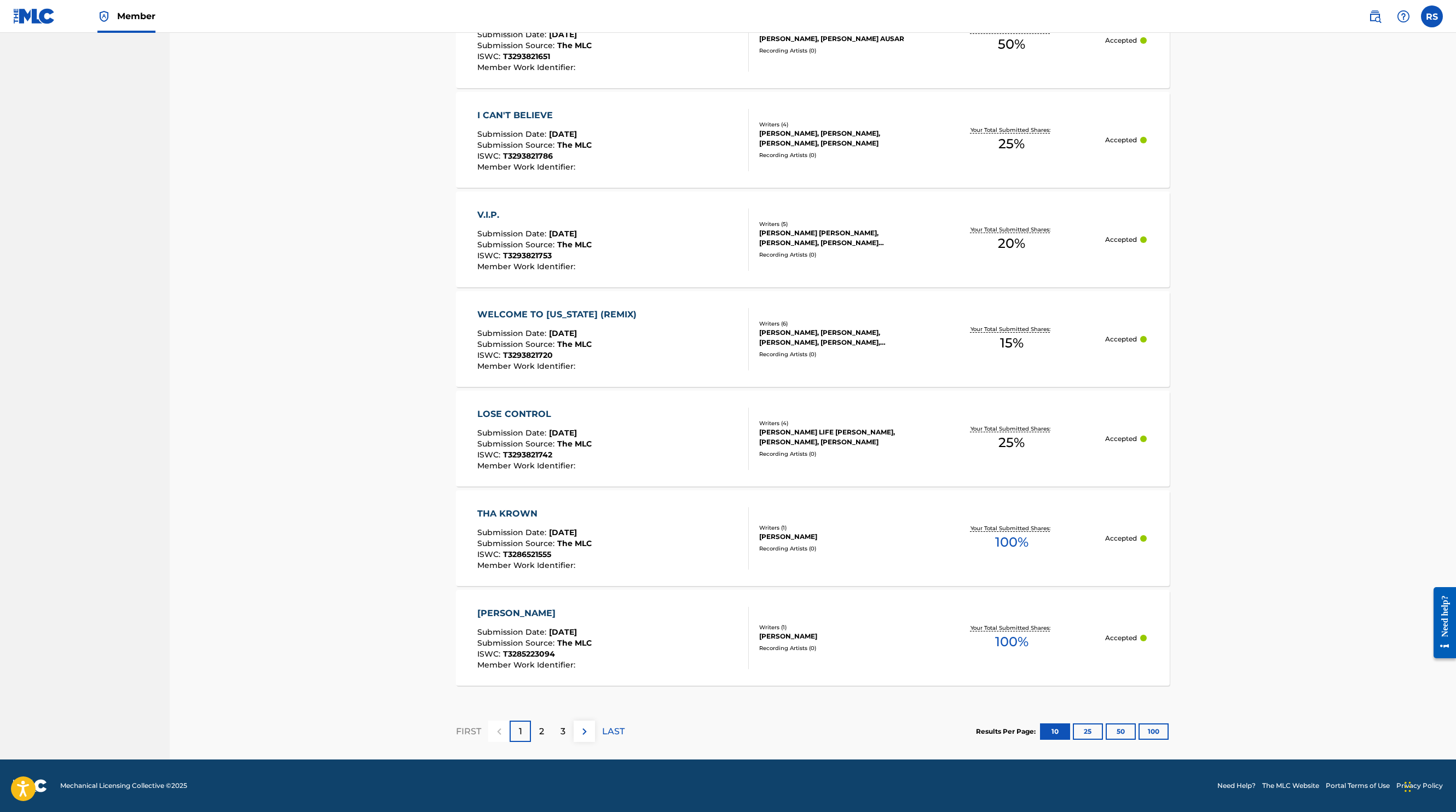
click at [1153, 723] on button "100" at bounding box center [1154, 731] width 30 height 17
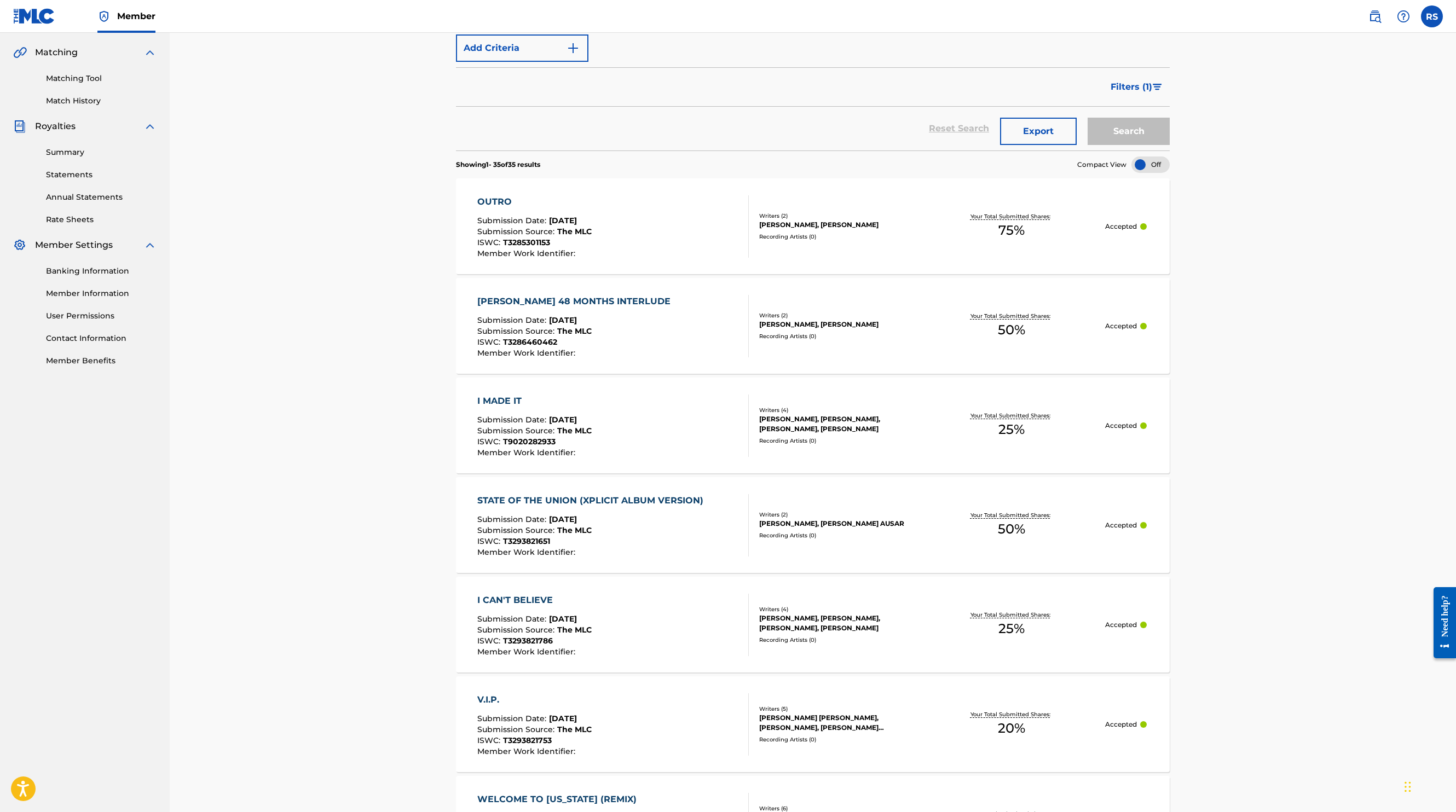
scroll to position [0, 0]
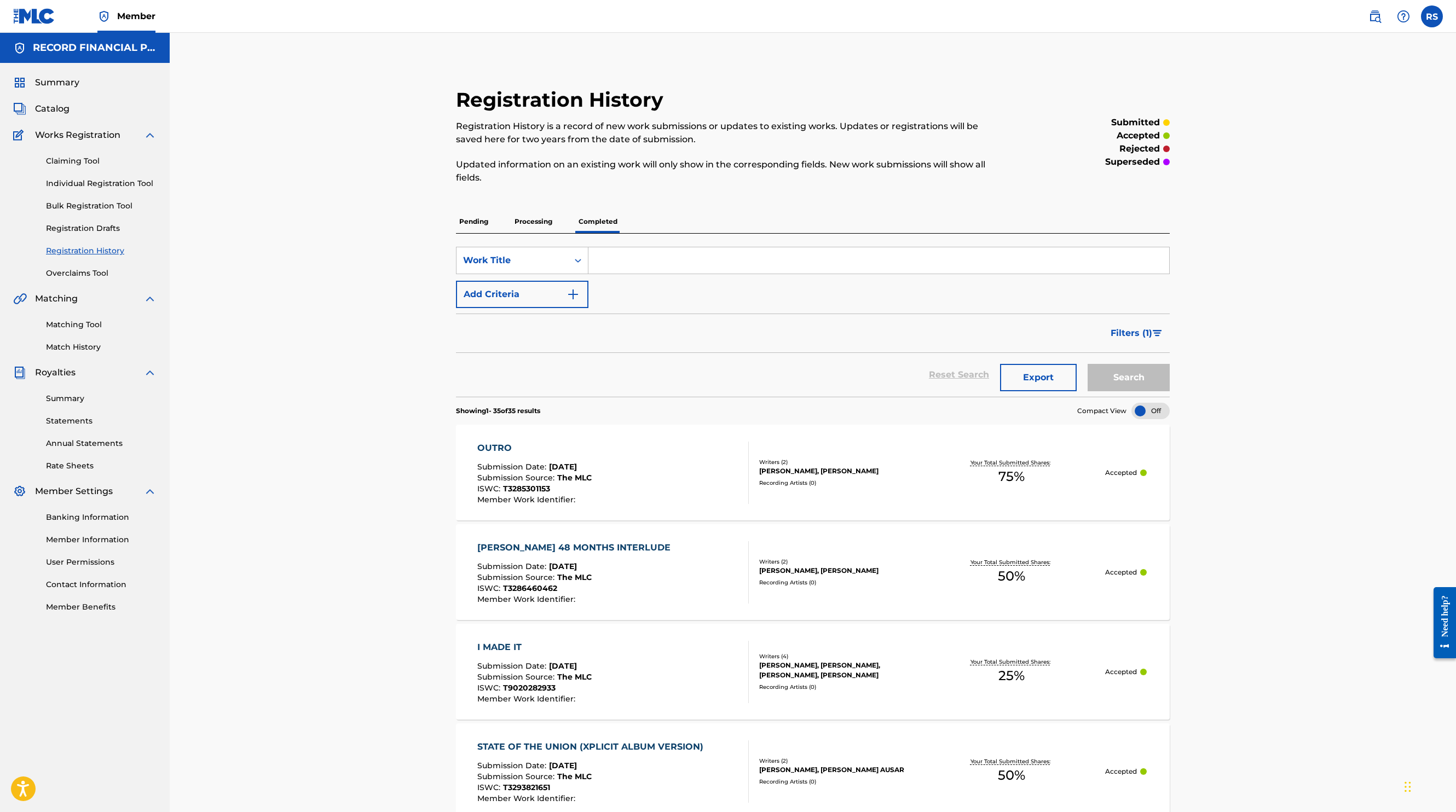
click at [61, 106] on span "Catalog" at bounding box center [52, 109] width 35 height 13
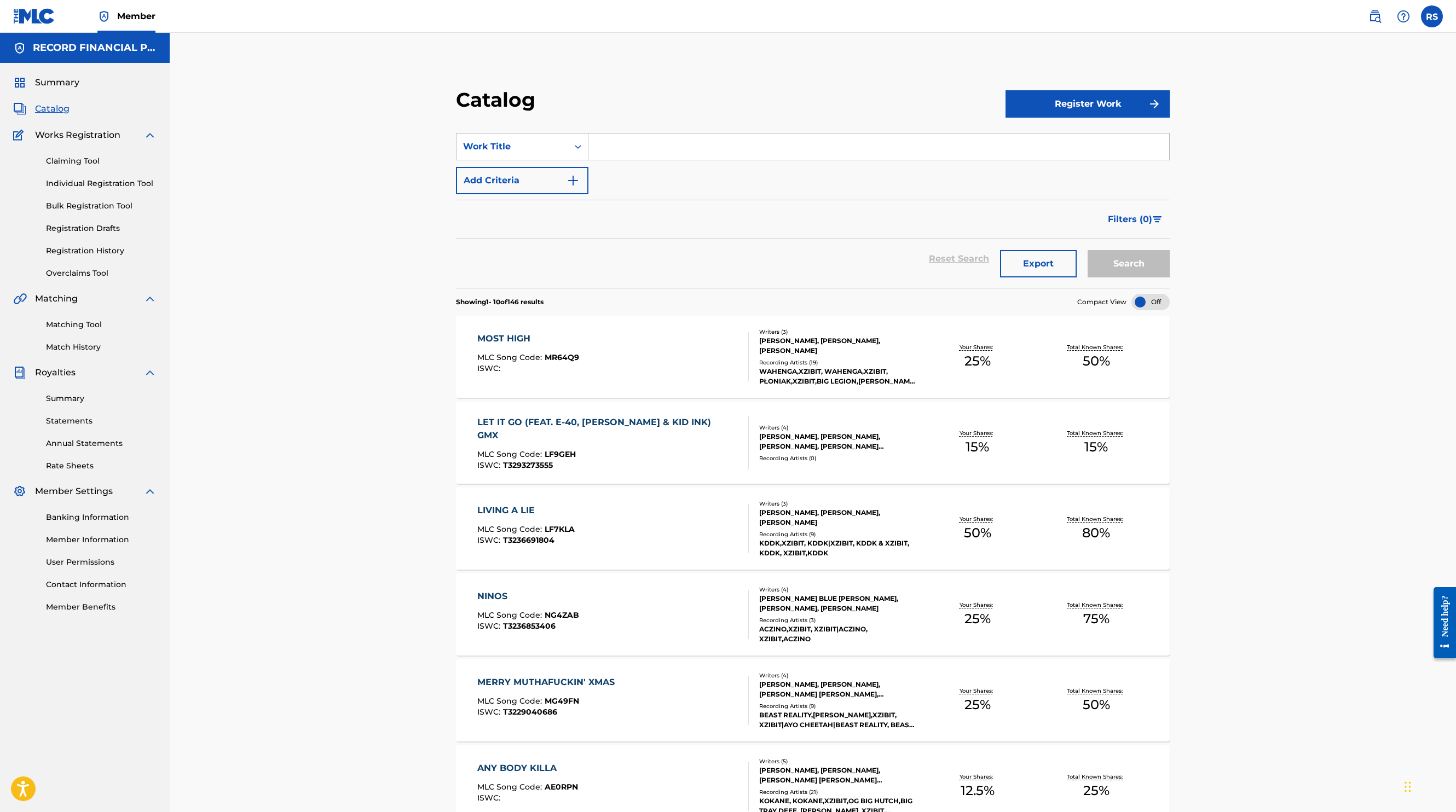
click at [657, 147] on input "Search Form" at bounding box center [879, 146] width 581 height 26
type input "[PERSON_NAME]"
click at [1123, 270] on button "Search" at bounding box center [1128, 264] width 82 height 27
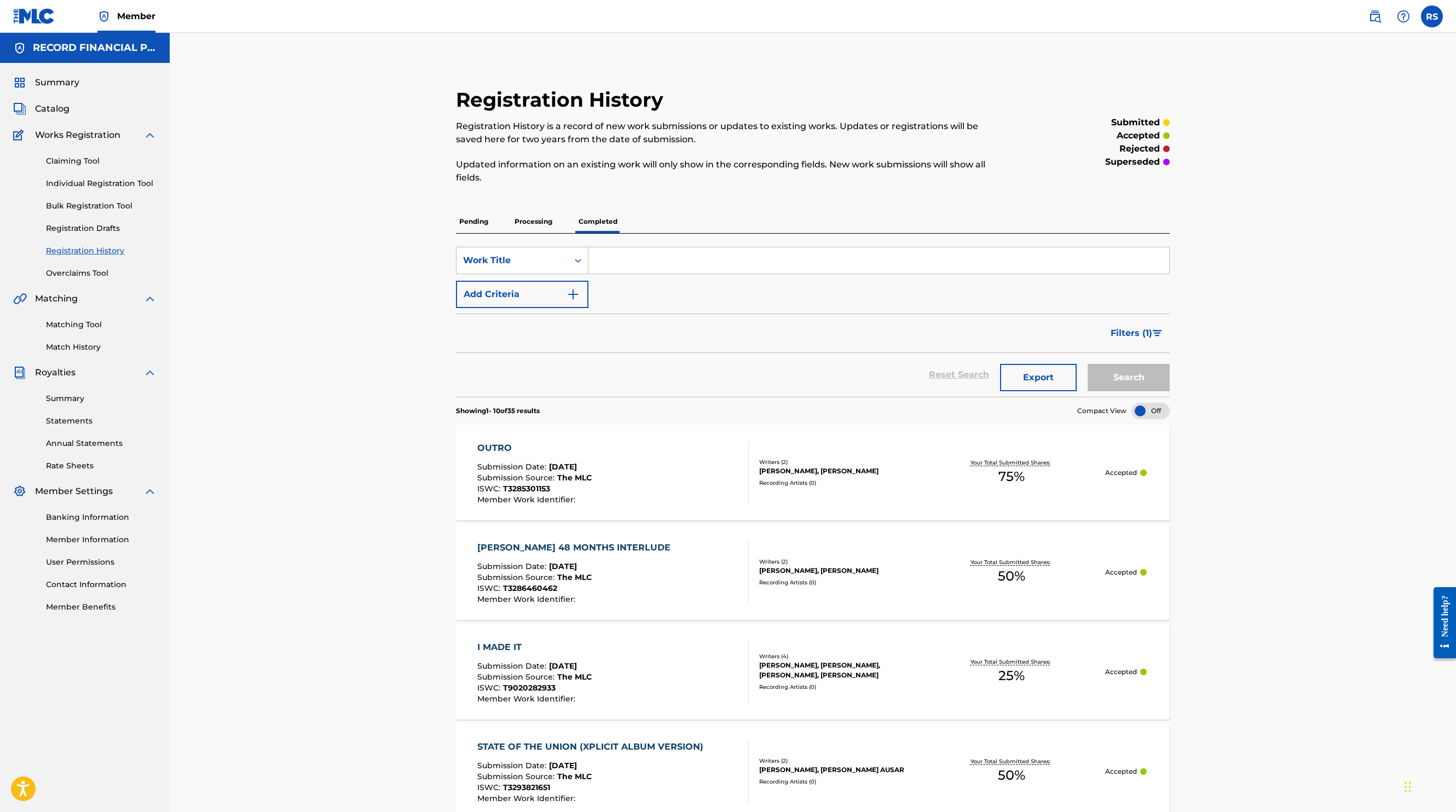
click at [532, 225] on p "Processing" at bounding box center [533, 222] width 44 height 23
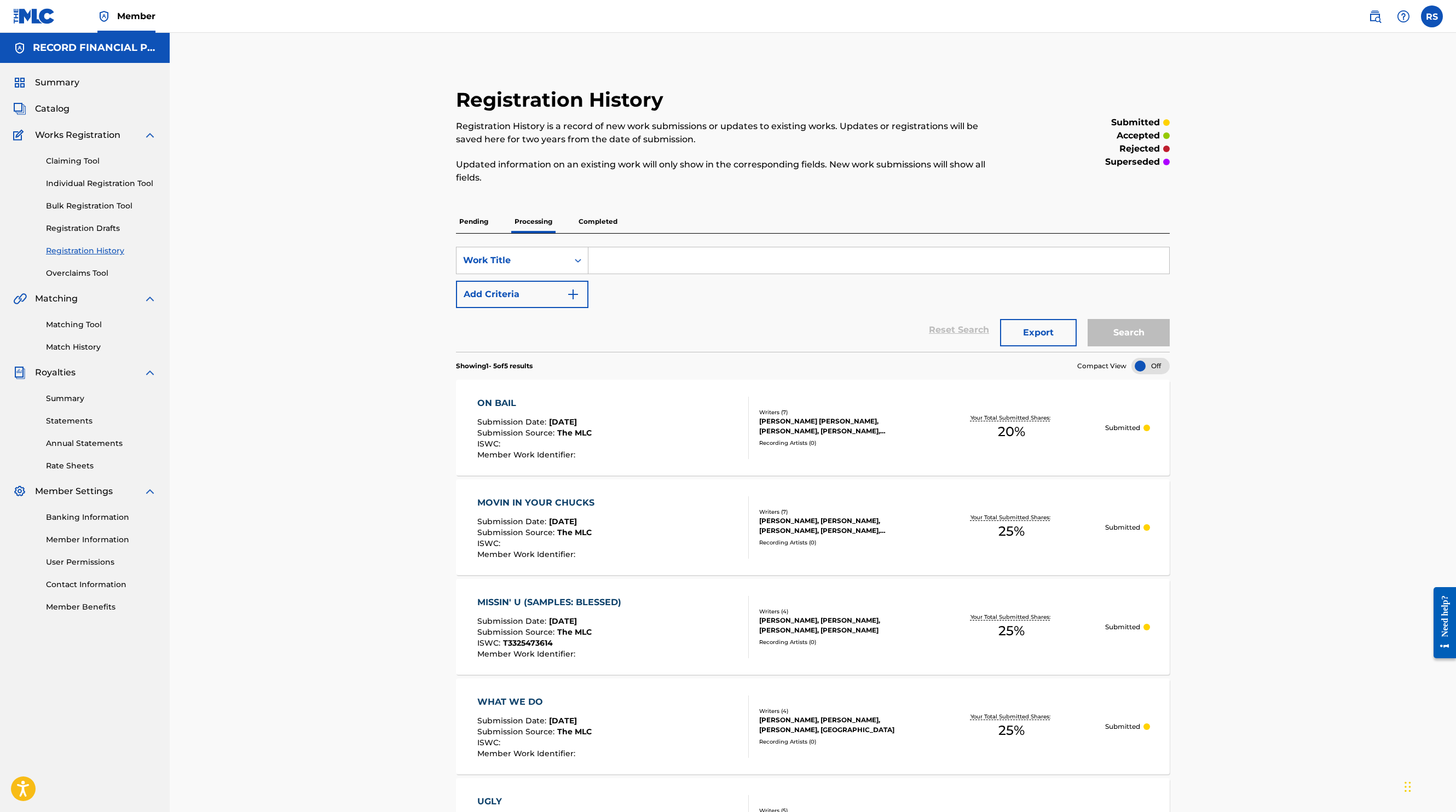
click at [57, 83] on span "Summary" at bounding box center [57, 83] width 44 height 13
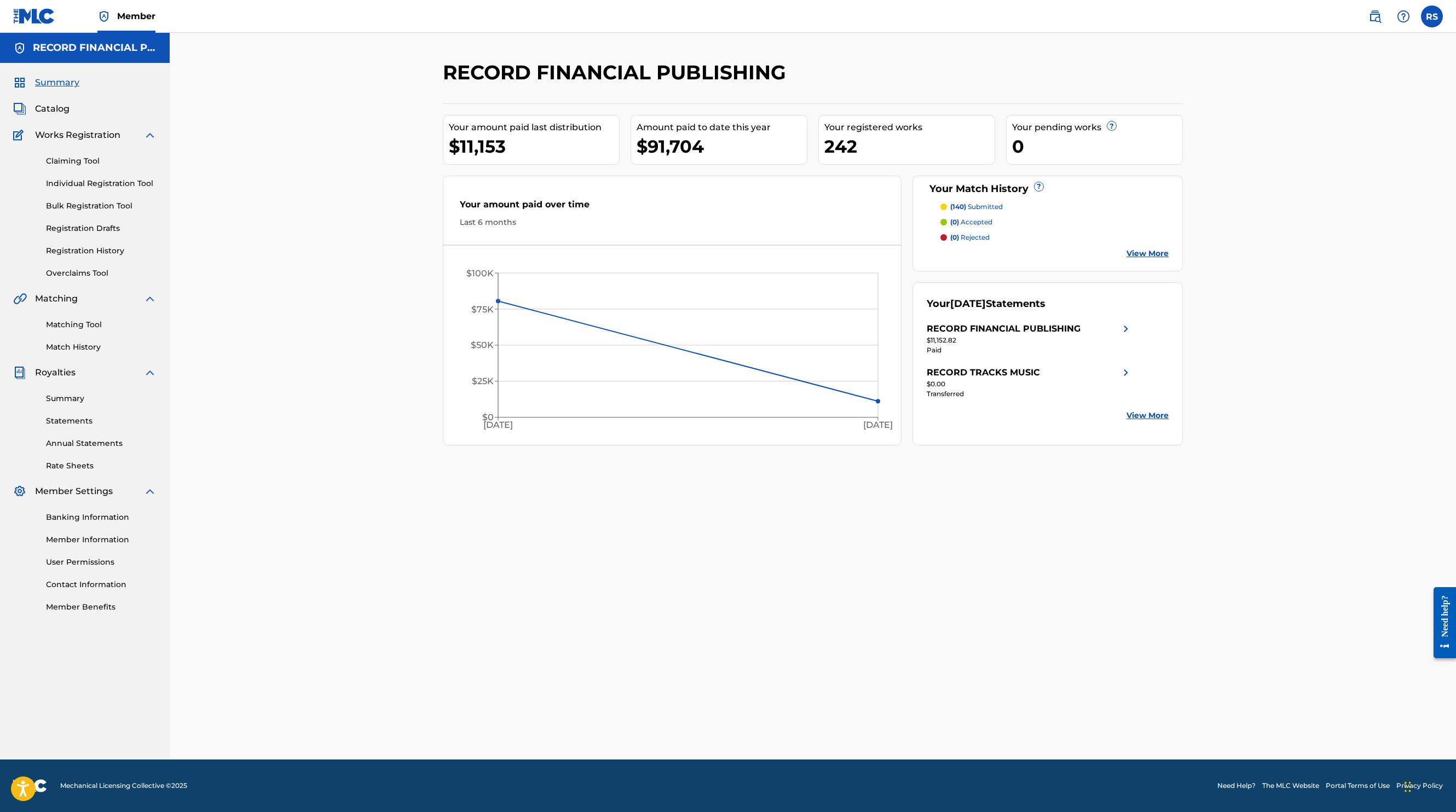
click at [47, 106] on span "Catalog" at bounding box center [52, 109] width 35 height 13
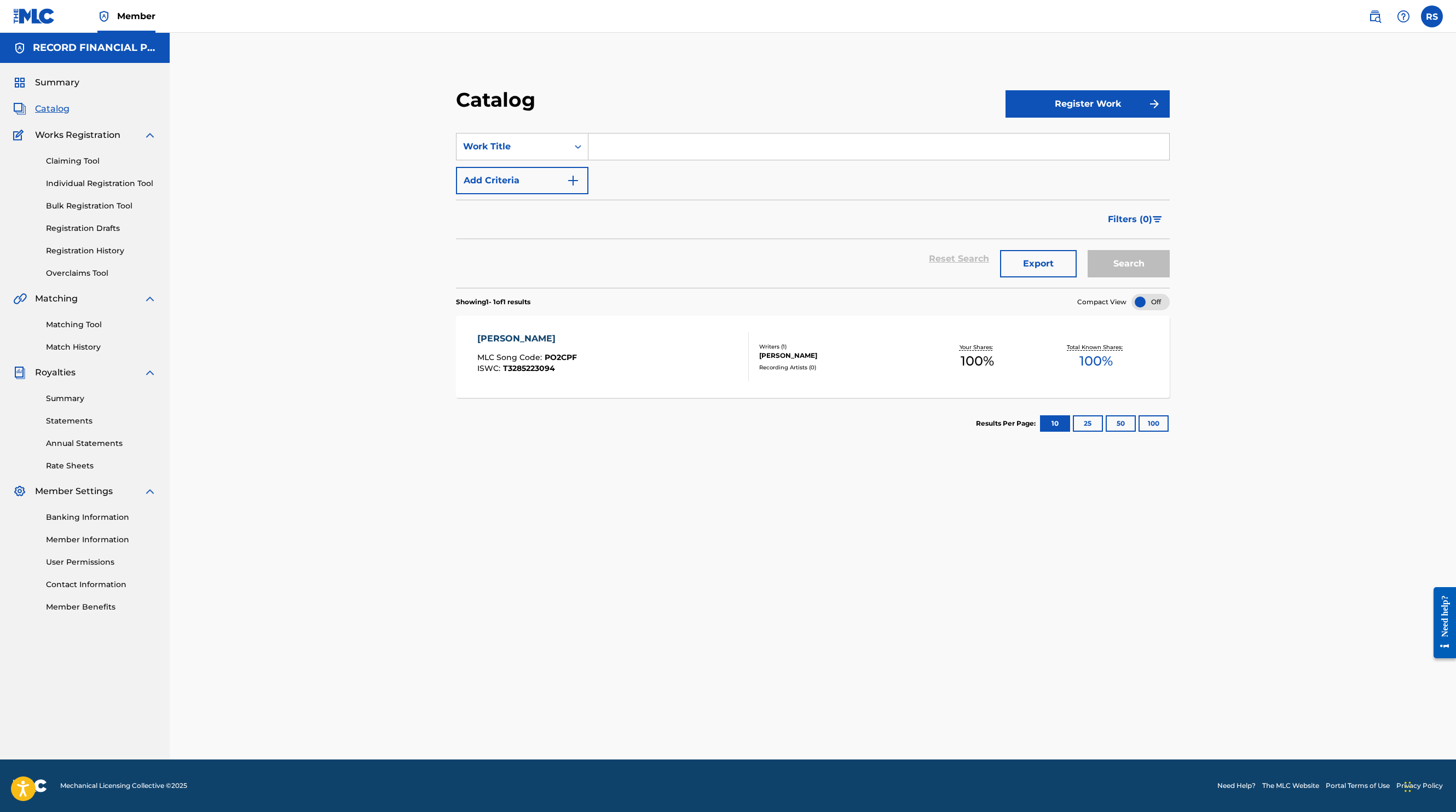
click at [1094, 147] on input "Search Form" at bounding box center [879, 146] width 581 height 26
click at [1162, 427] on button "100" at bounding box center [1154, 423] width 30 height 17
click at [938, 154] on input "Search Form" at bounding box center [879, 146] width 581 height 26
click at [41, 80] on span "Summary" at bounding box center [57, 83] width 44 height 13
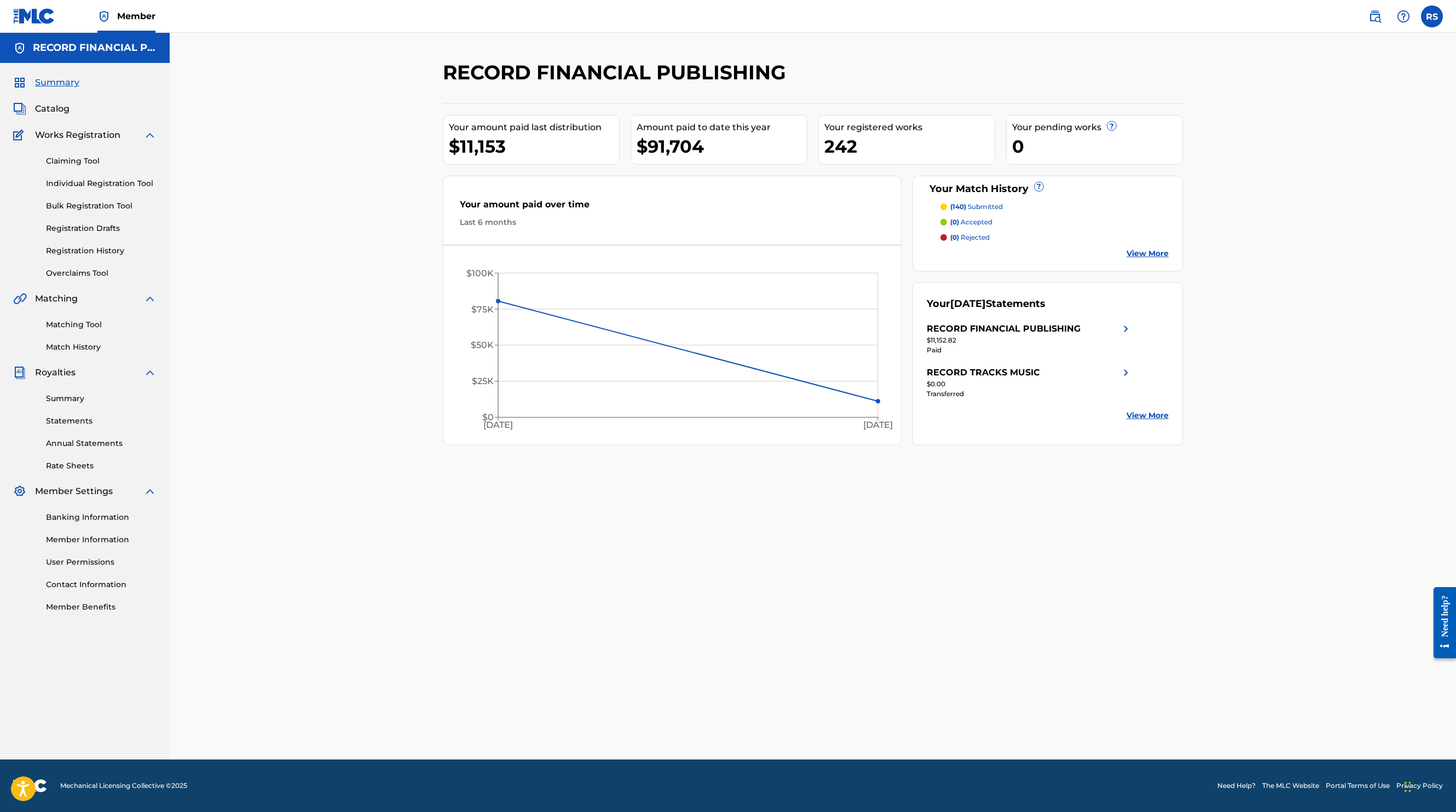
click at [52, 111] on span "Catalog" at bounding box center [52, 109] width 35 height 13
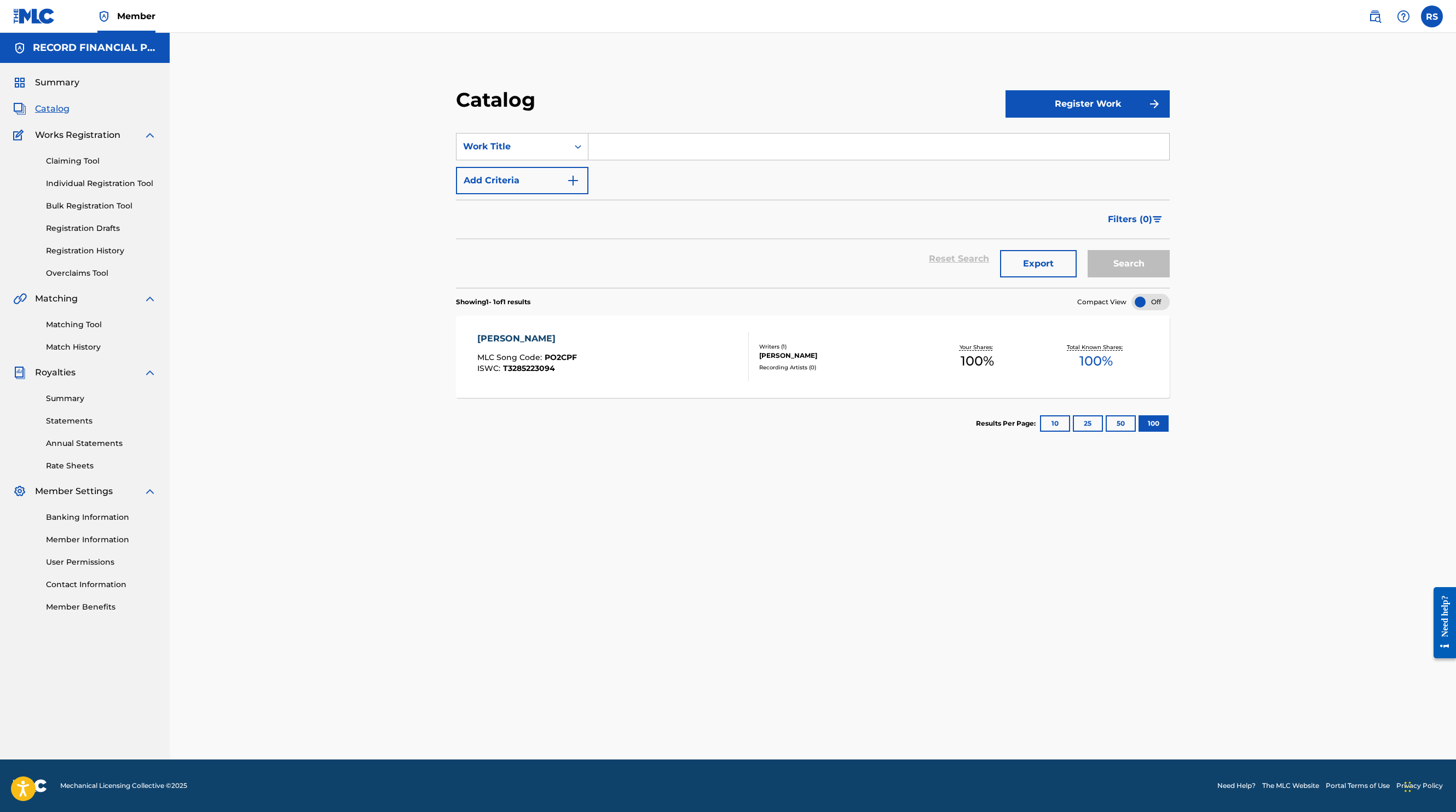
click at [960, 258] on div "Reset Search Export Search" at bounding box center [812, 258] width 714 height 39
click at [1062, 432] on button "10" at bounding box center [1055, 423] width 30 height 17
click at [947, 151] on input "Search Form" at bounding box center [879, 146] width 581 height 26
click at [561, 147] on div "Work Title" at bounding box center [512, 146] width 111 height 21
click at [111, 205] on link "Bulk Registration Tool" at bounding box center [101, 206] width 111 height 11
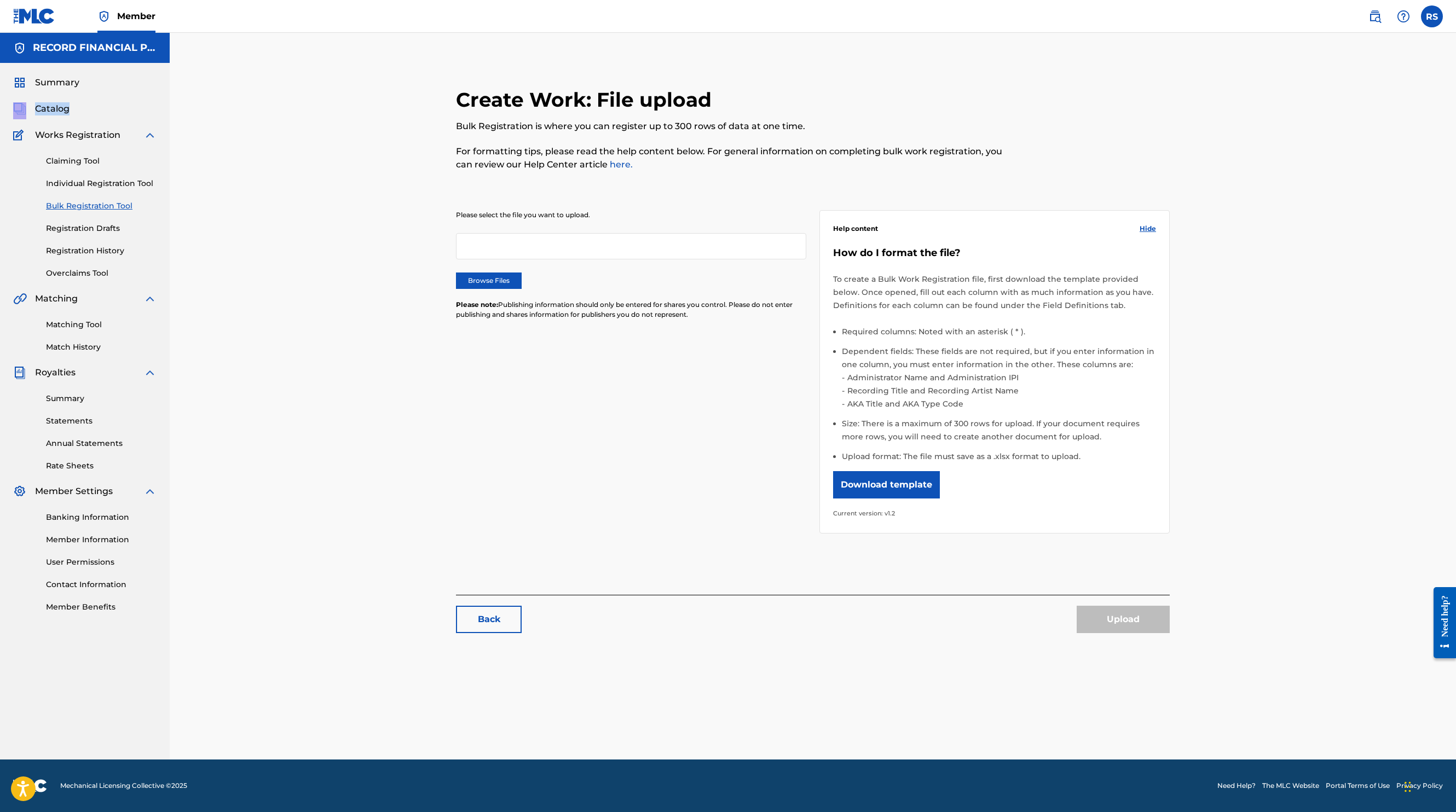
click at [71, 163] on link "Claiming Tool" at bounding box center [101, 161] width 111 height 11
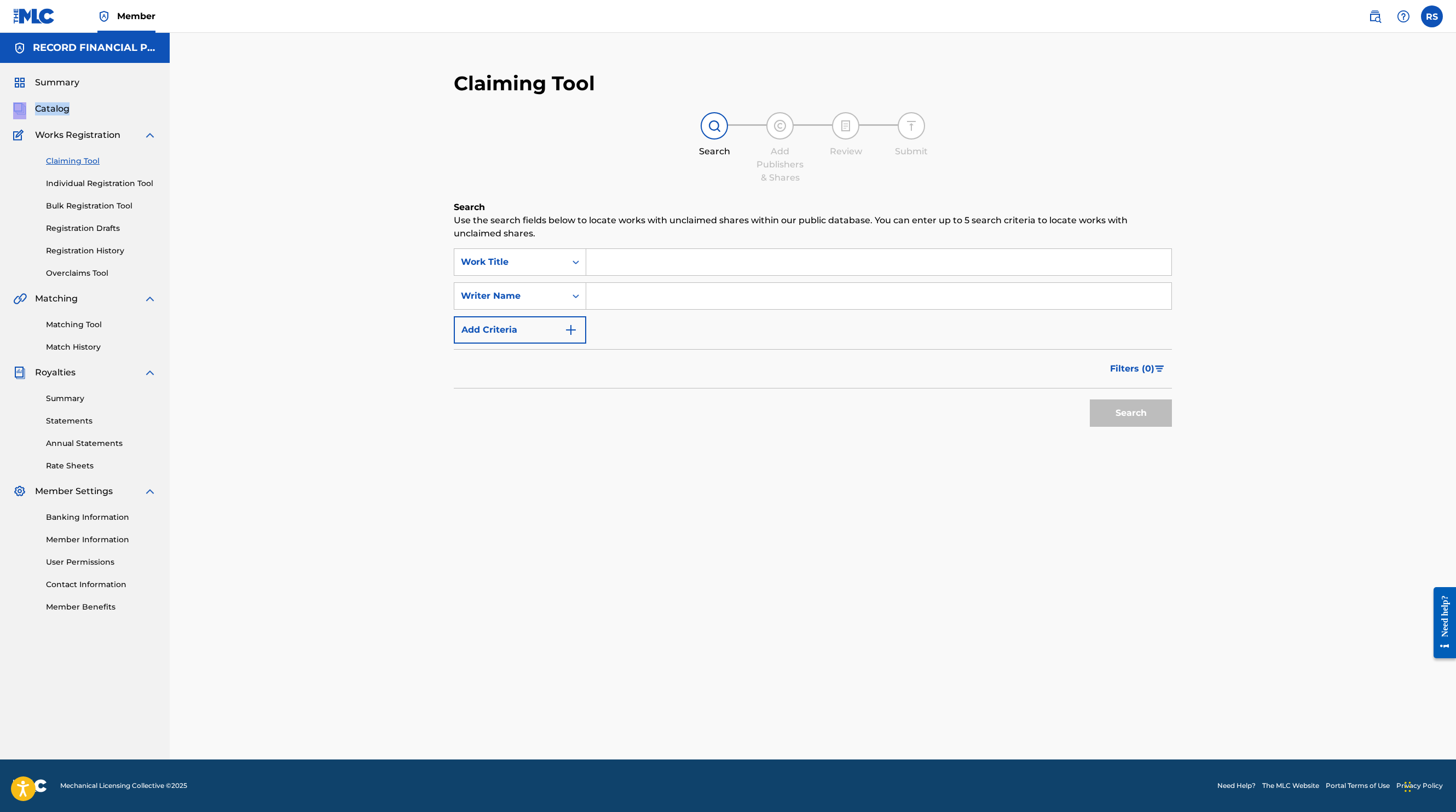
click at [60, 107] on span "Catalog" at bounding box center [52, 109] width 35 height 13
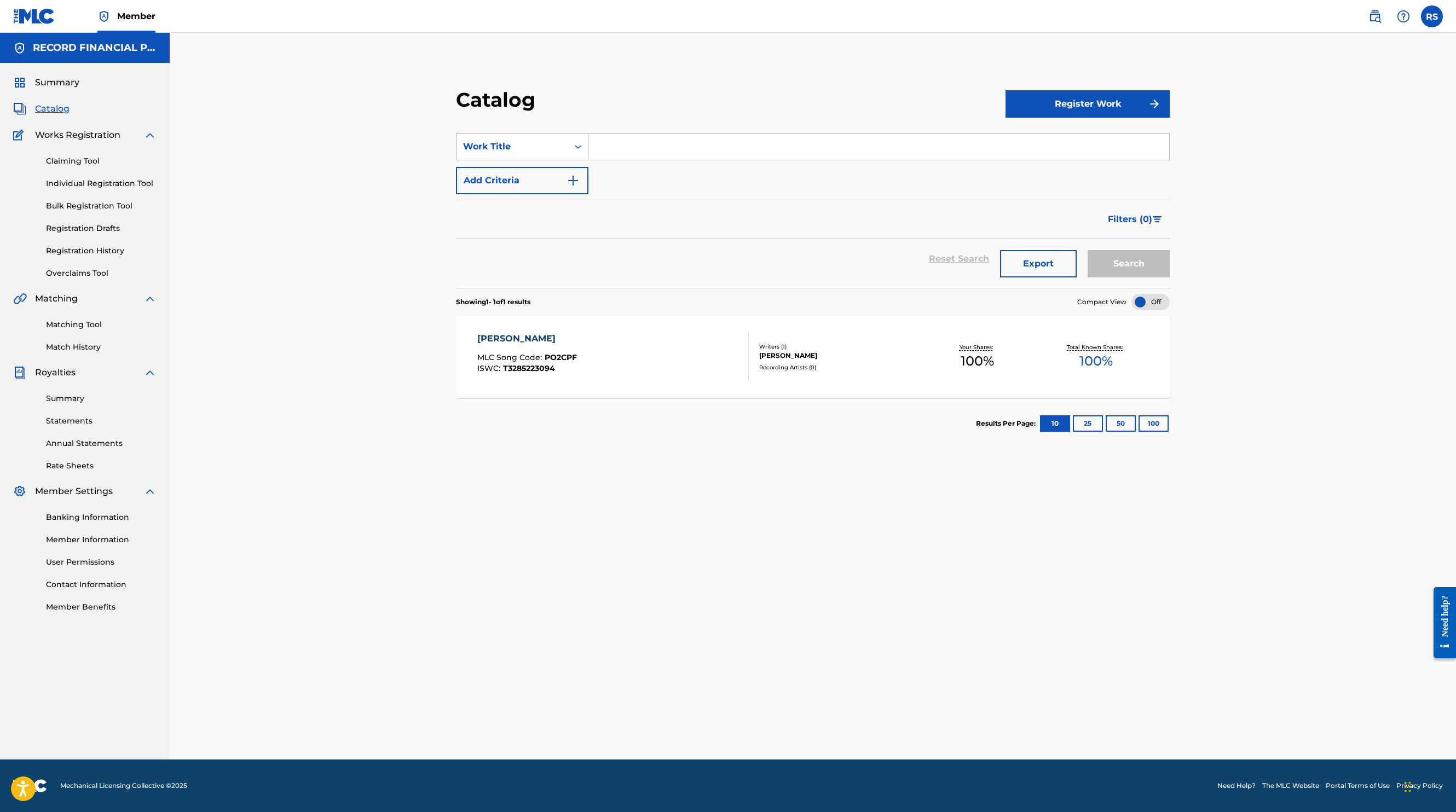
click at [485, 145] on div "Work Title" at bounding box center [513, 147] width 99 height 13
click at [490, 176] on div "Writer Name" at bounding box center [522, 173] width 132 height 27
click at [593, 143] on input "Search Form" at bounding box center [879, 146] width 581 height 26
click at [1087, 250] on button "Search" at bounding box center [1128, 264] width 82 height 27
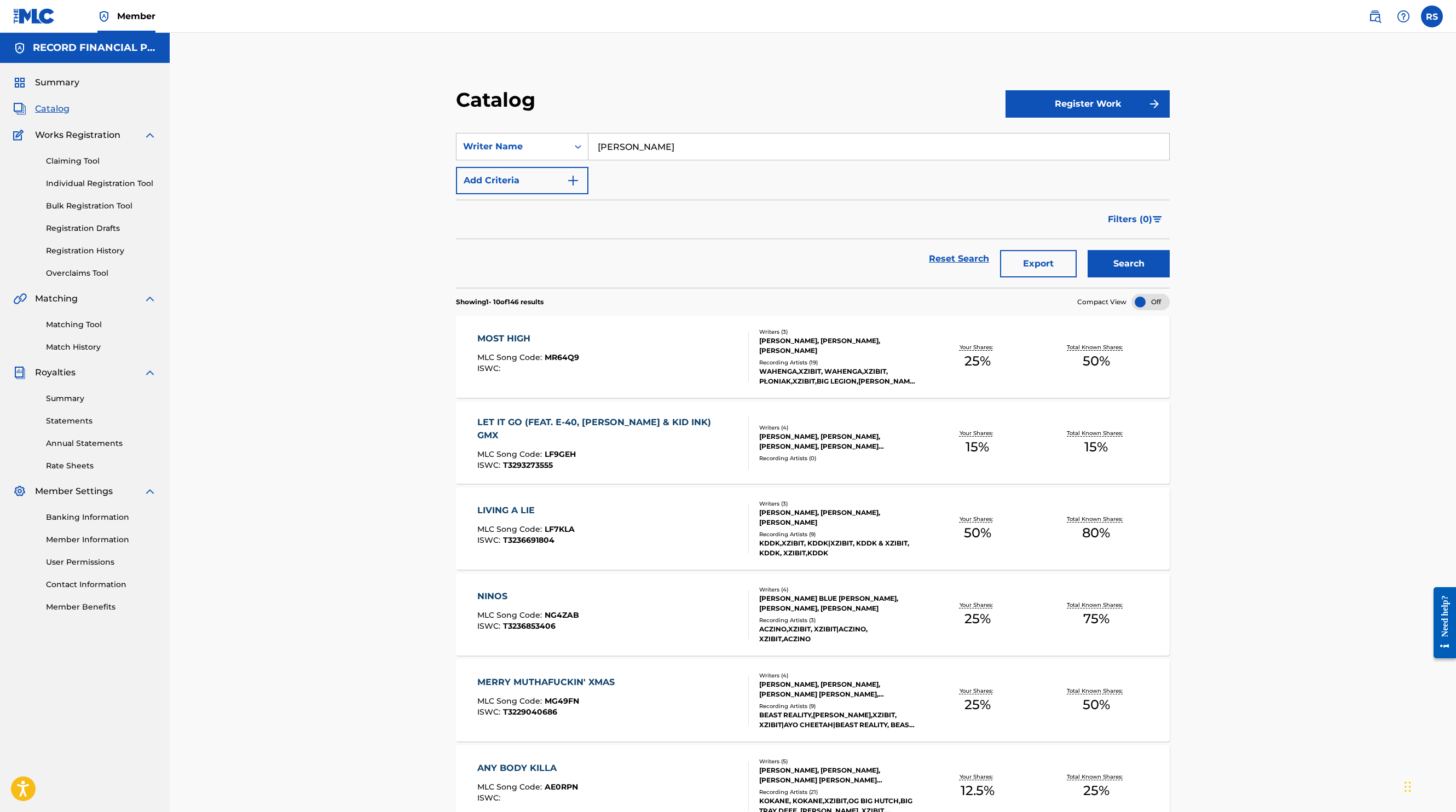
click at [601, 151] on input "[PERSON_NAME]" at bounding box center [879, 146] width 581 height 26
click at [1087, 250] on button "Search" at bounding box center [1128, 264] width 82 height 27
type input "j"
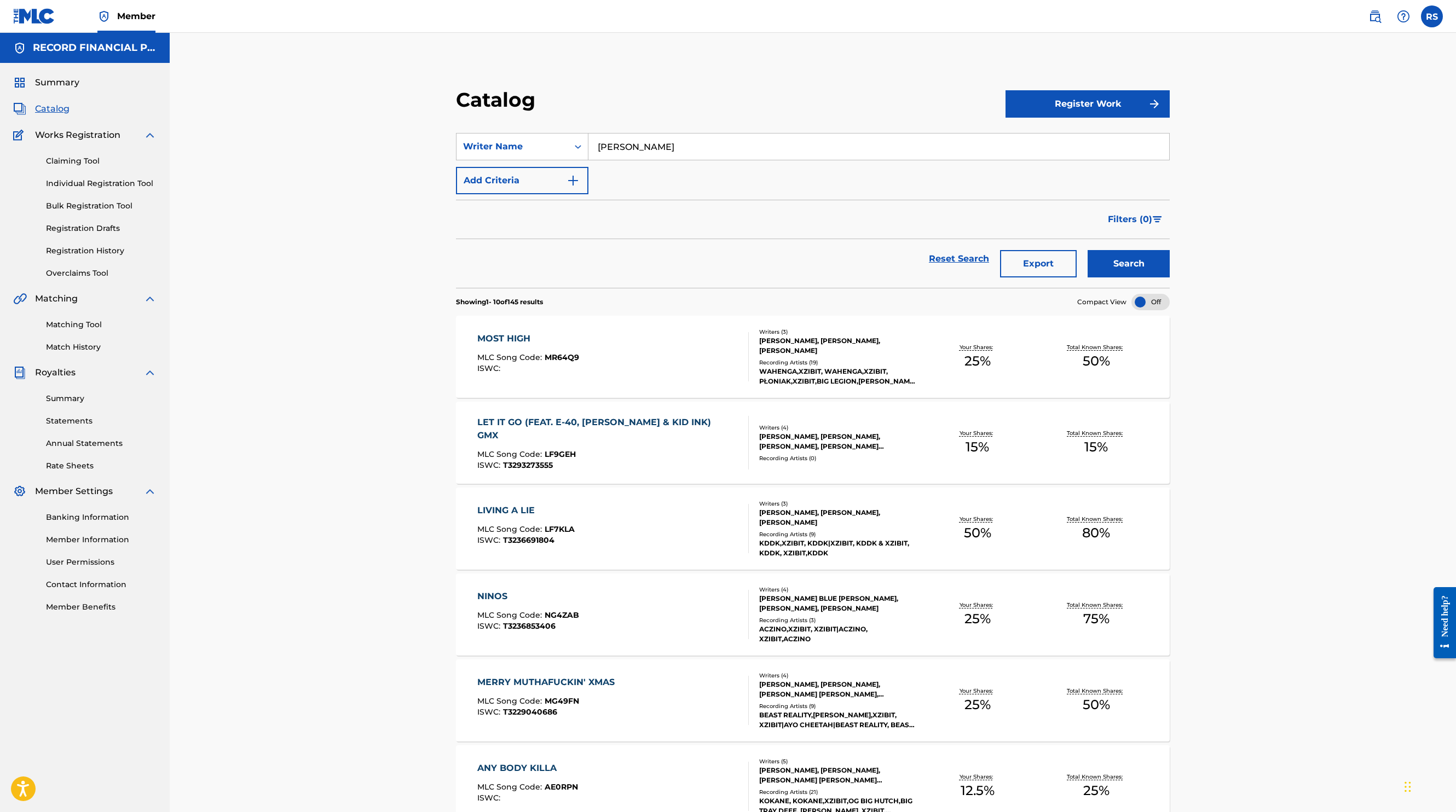
click at [1087, 250] on button "Search" at bounding box center [1128, 264] width 82 height 27
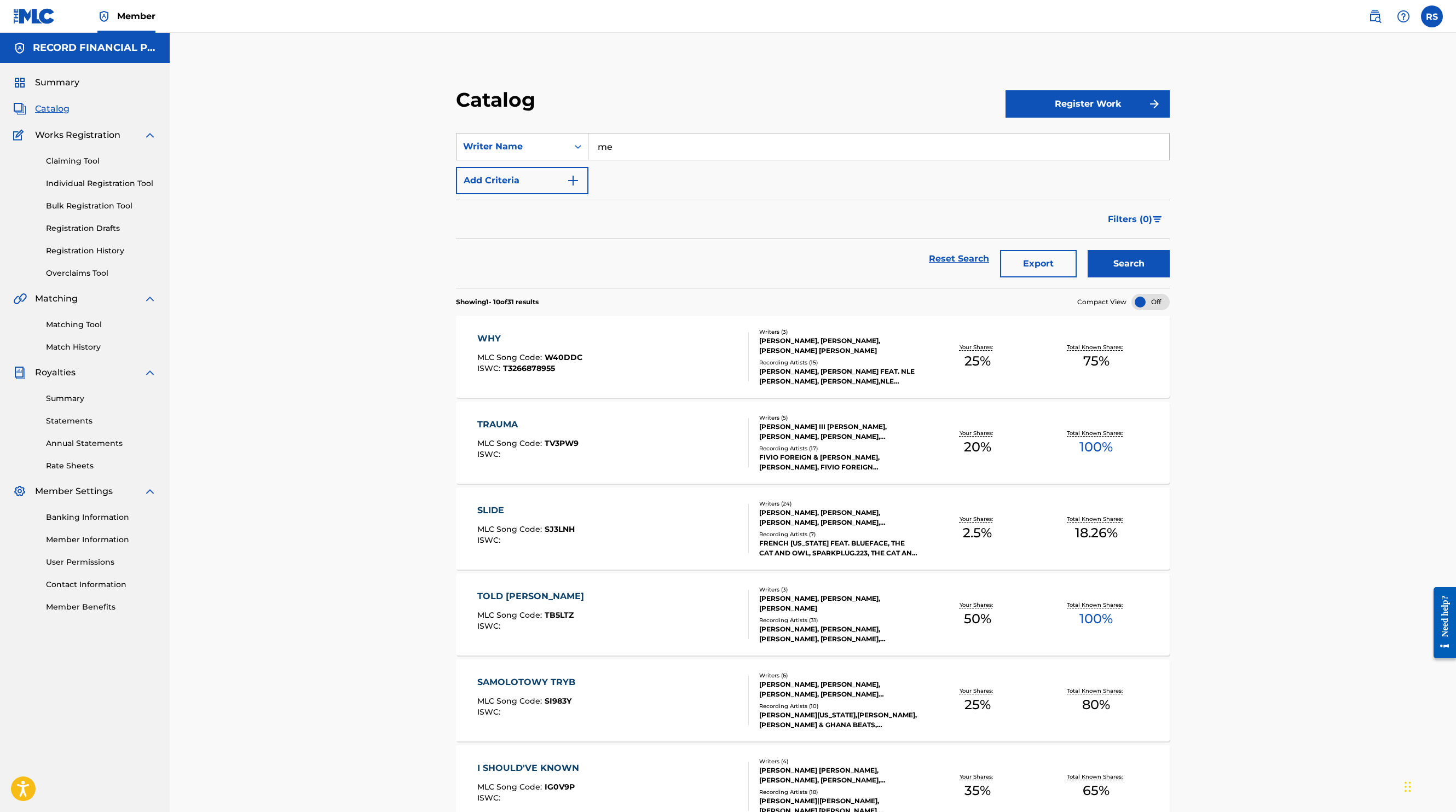
type input "m"
type input "kordab"
click at [1087, 250] on button "Search" at bounding box center [1128, 264] width 82 height 27
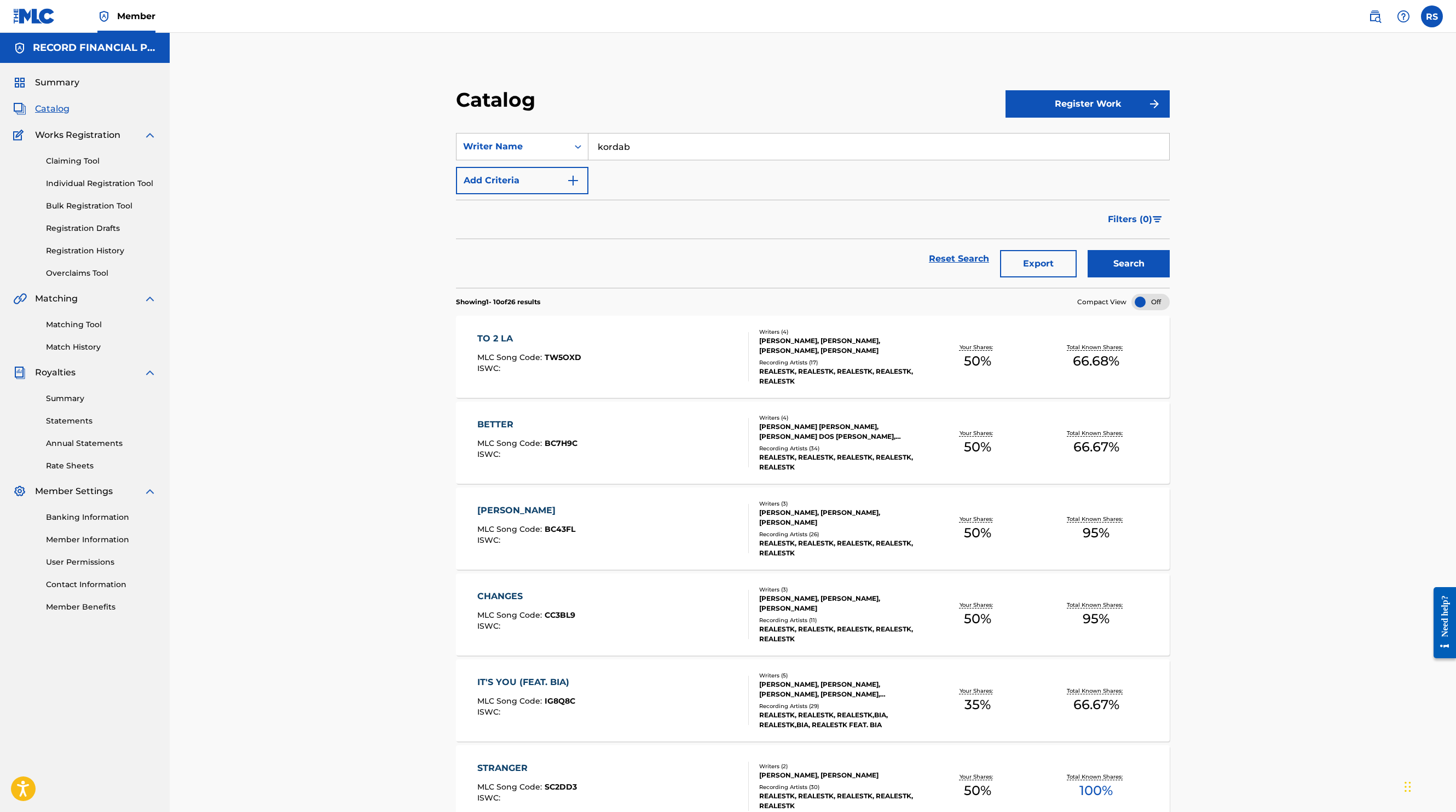
click at [659, 151] on input "kordab" at bounding box center [879, 146] width 581 height 26
type input "[PERSON_NAME]"
click at [1087, 250] on button "Search" at bounding box center [1128, 264] width 82 height 27
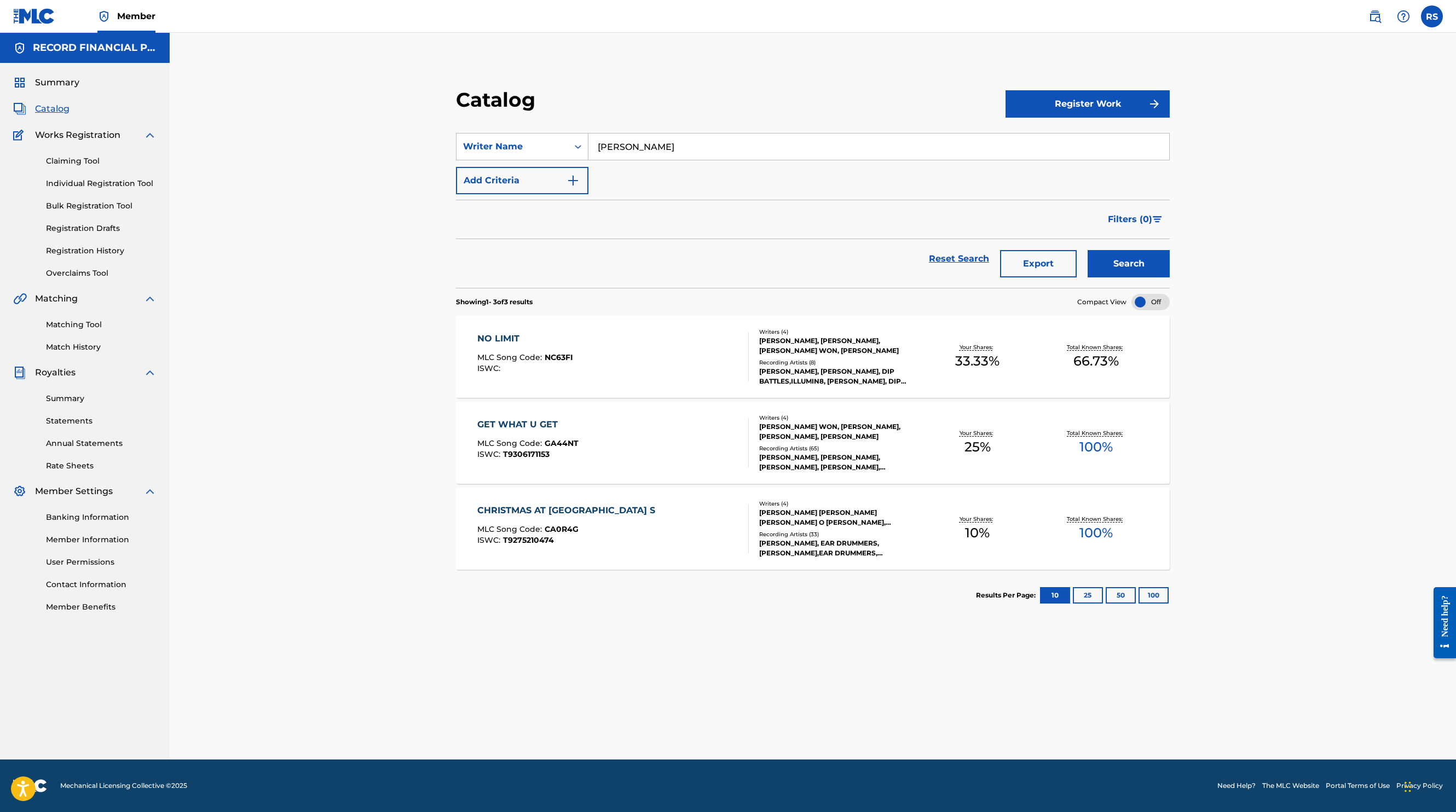
click at [666, 149] on input "[PERSON_NAME]" at bounding box center [879, 146] width 581 height 26
type input "[PERSON_NAME]"
click at [1087, 250] on button "Search" at bounding box center [1128, 264] width 82 height 27
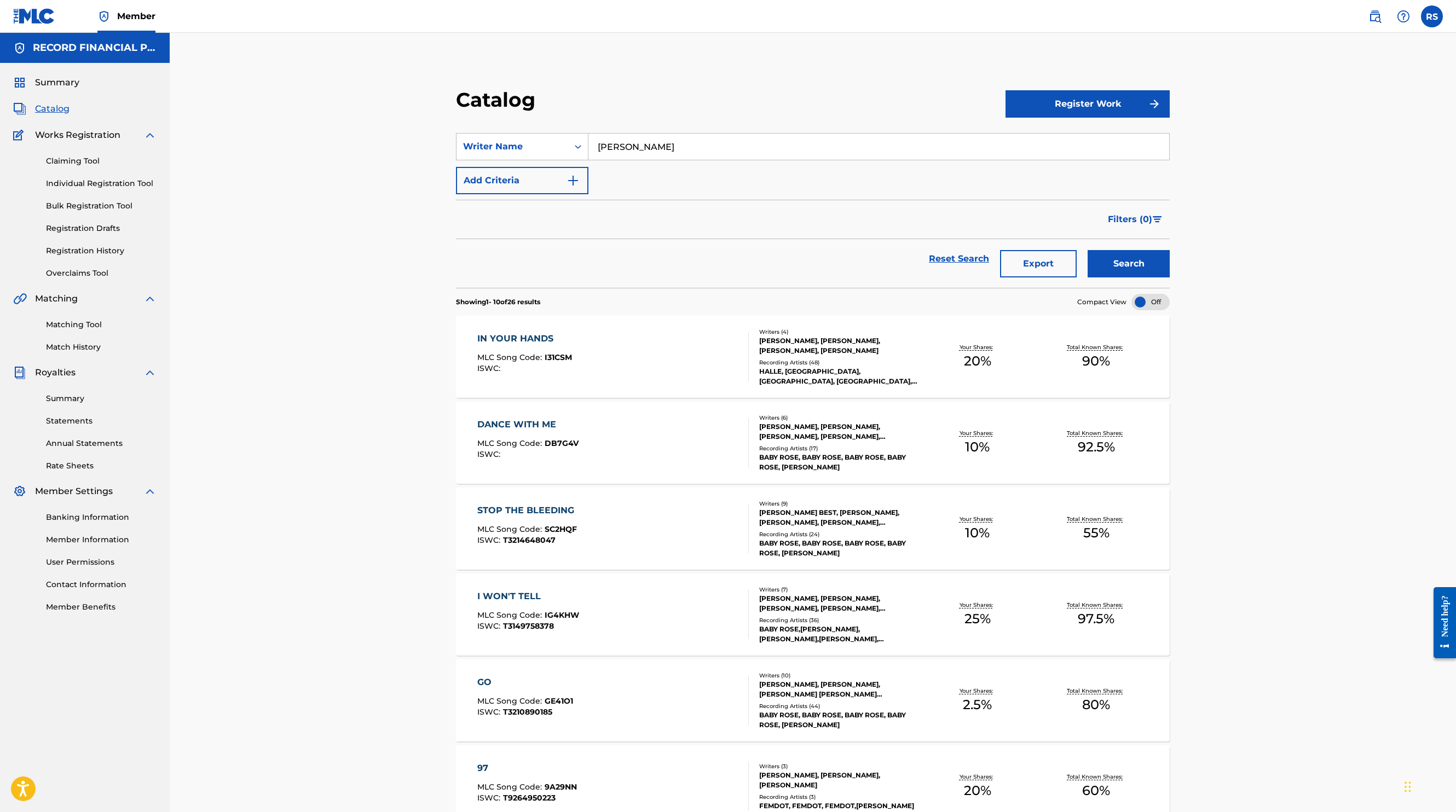
click at [35, 82] on span "Summary" at bounding box center [57, 83] width 44 height 13
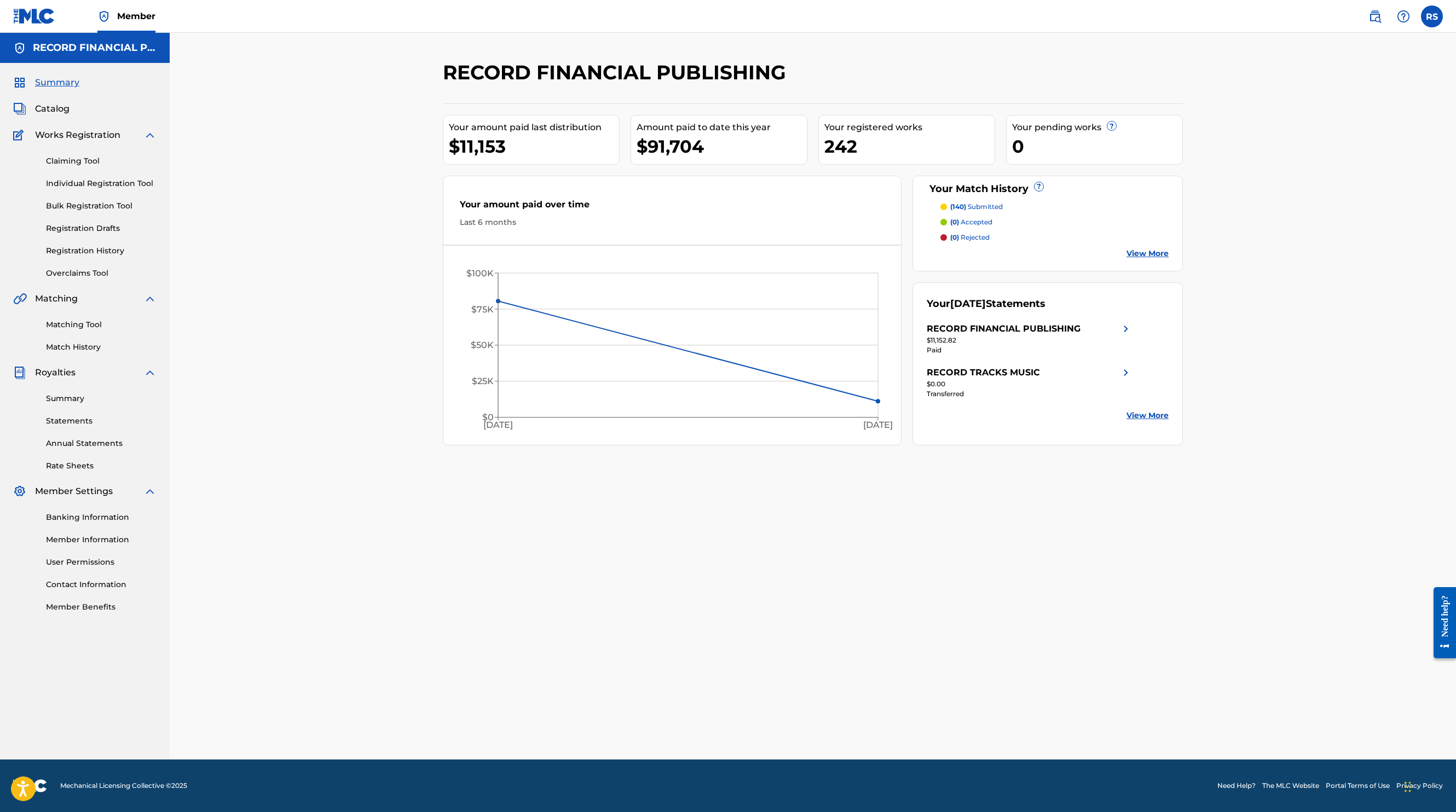
click at [64, 110] on span "Catalog" at bounding box center [52, 109] width 35 height 13
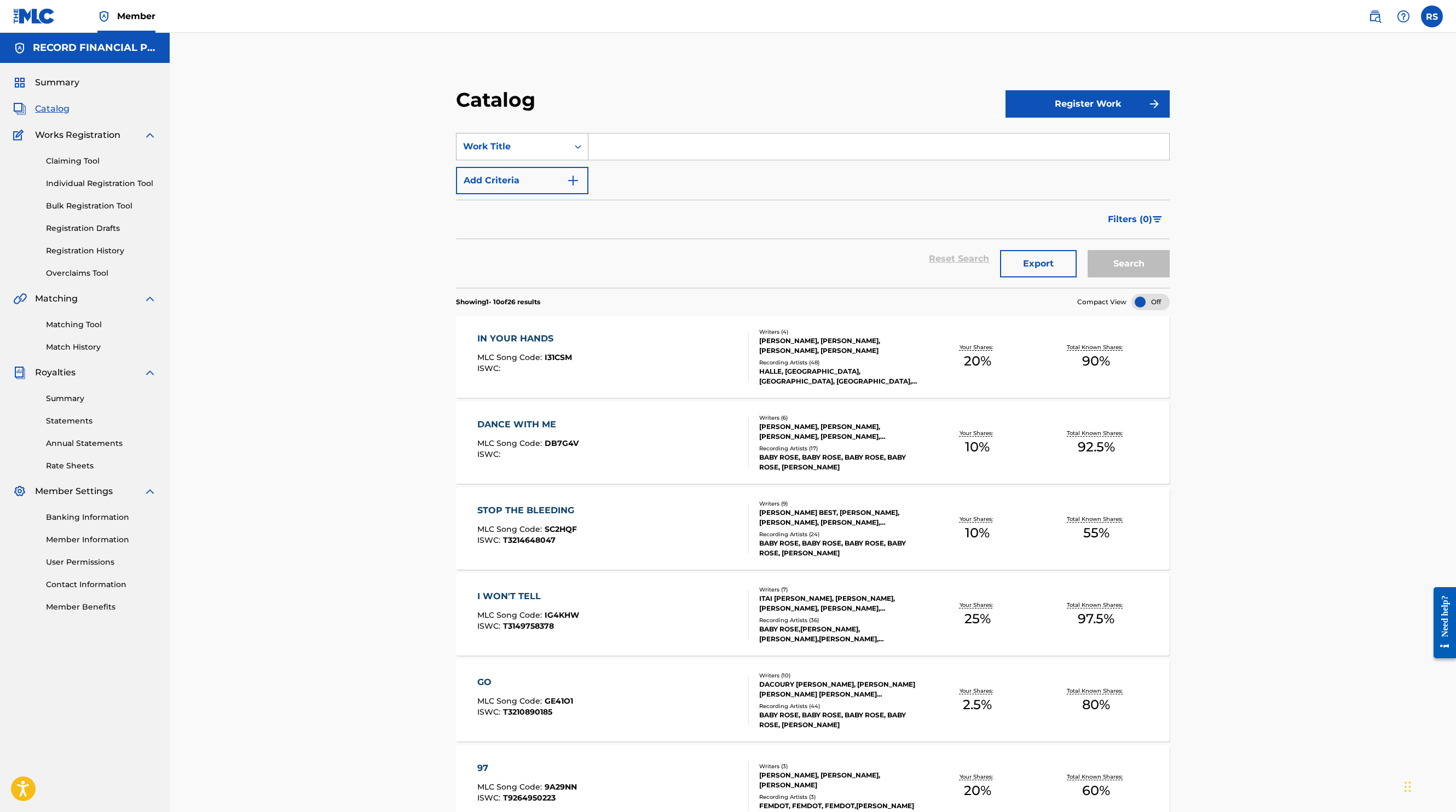
click at [539, 150] on div "Work Title" at bounding box center [513, 147] width 99 height 13
click at [529, 177] on div "Writer Name" at bounding box center [522, 173] width 132 height 27
click at [636, 145] on input "Search Form" at bounding box center [879, 146] width 581 height 26
type input "[PERSON_NAME]"
click at [1087, 250] on button "Search" at bounding box center [1128, 264] width 82 height 27
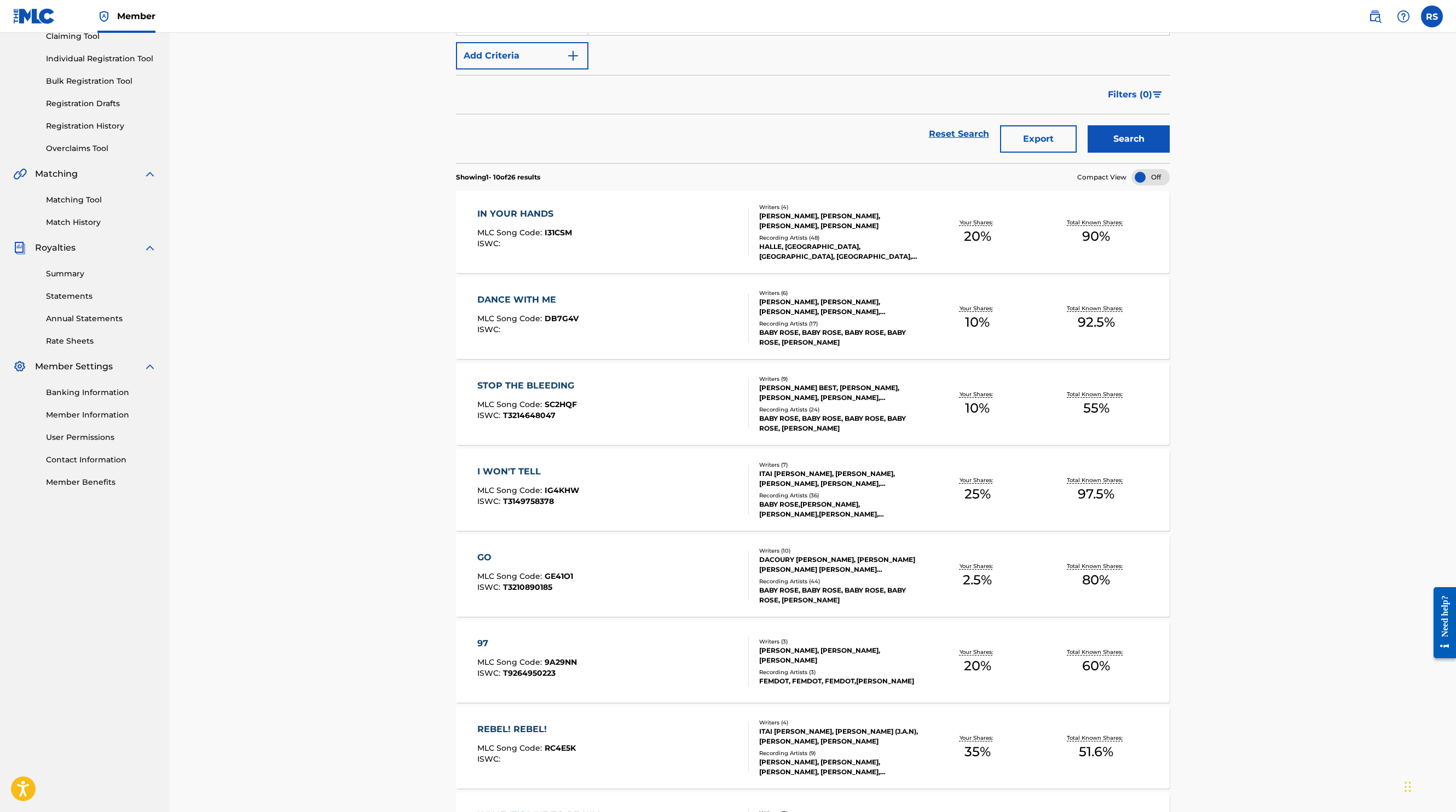
scroll to position [470, 0]
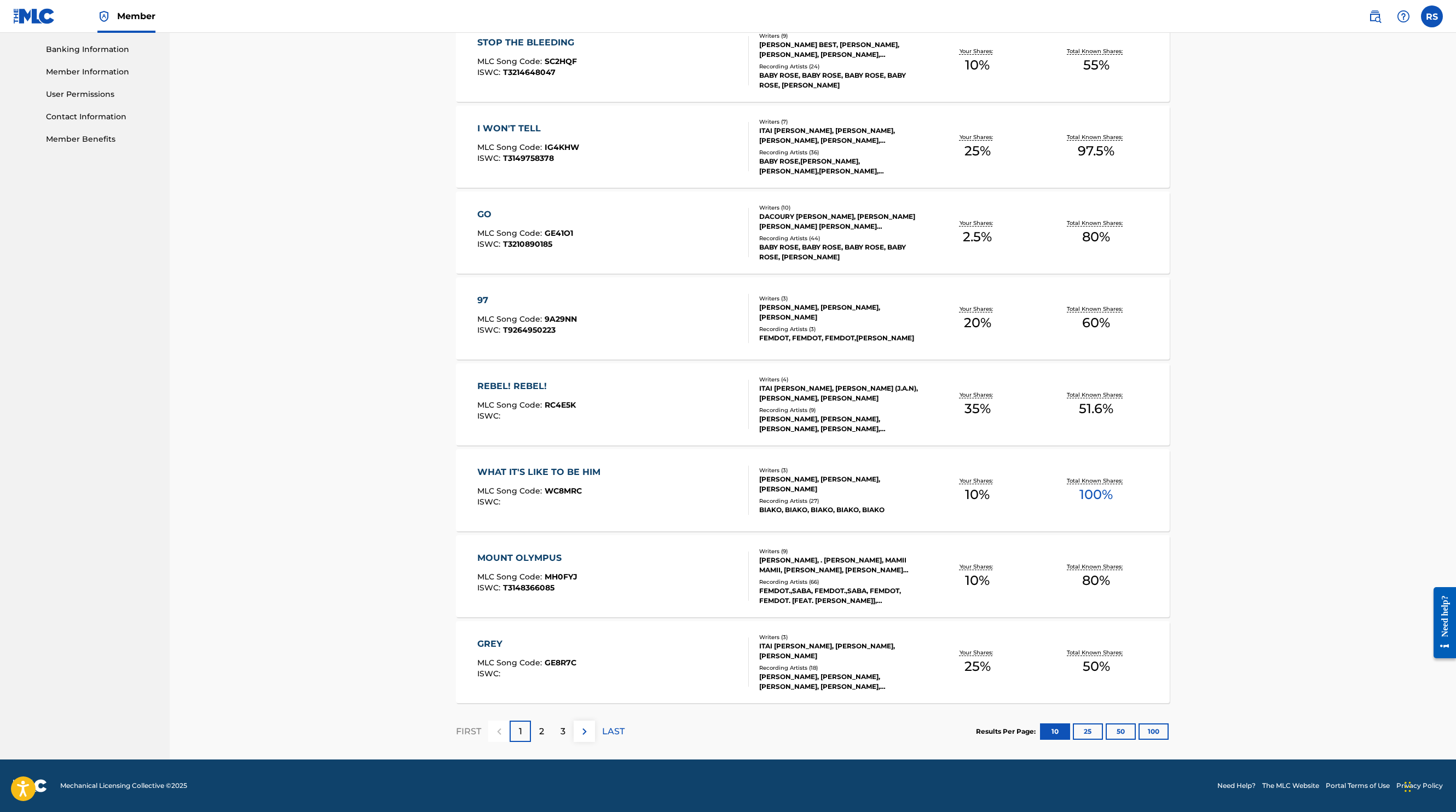
click at [1152, 729] on button "100" at bounding box center [1154, 731] width 30 height 17
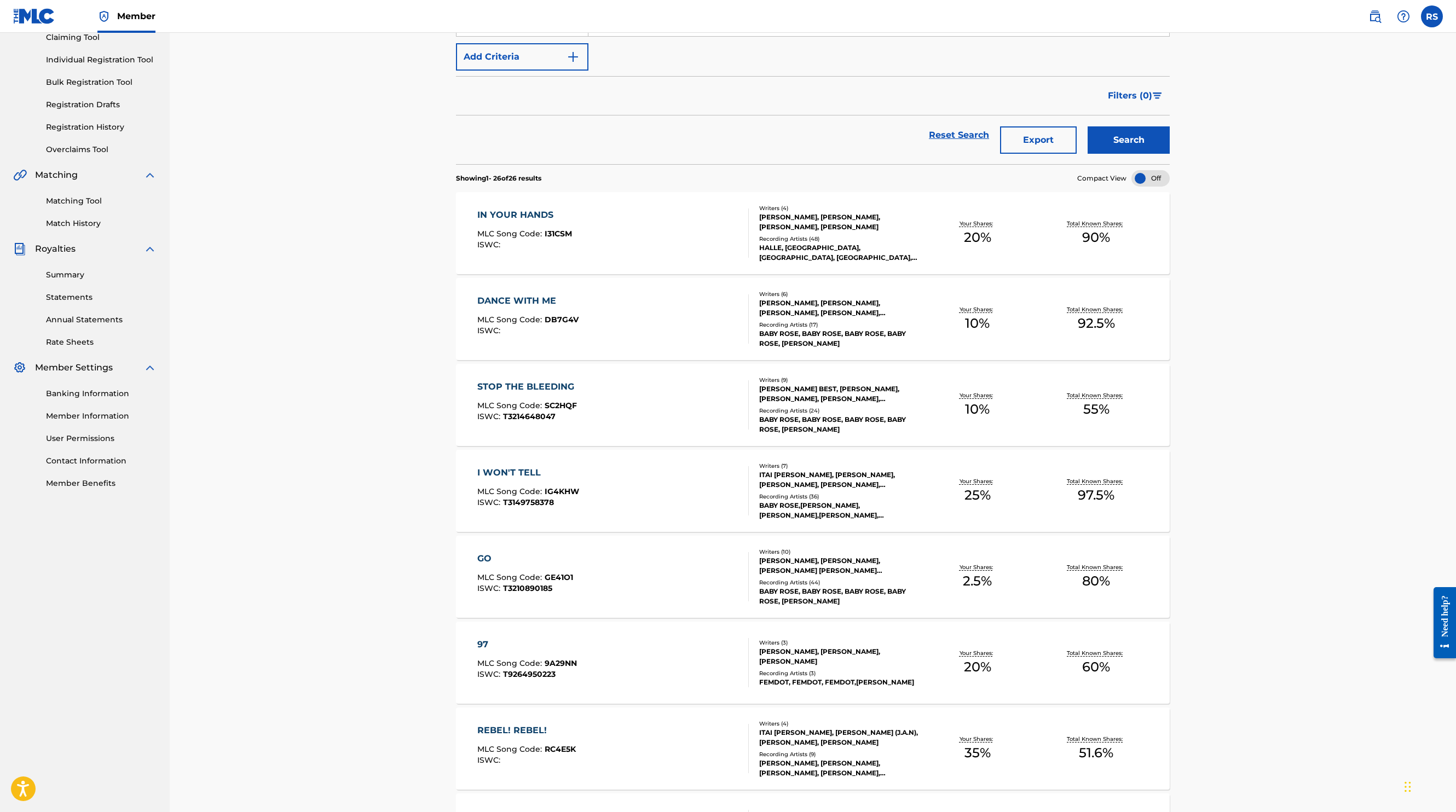
scroll to position [0, 0]
